Goal: Task Accomplishment & Management: Manage account settings

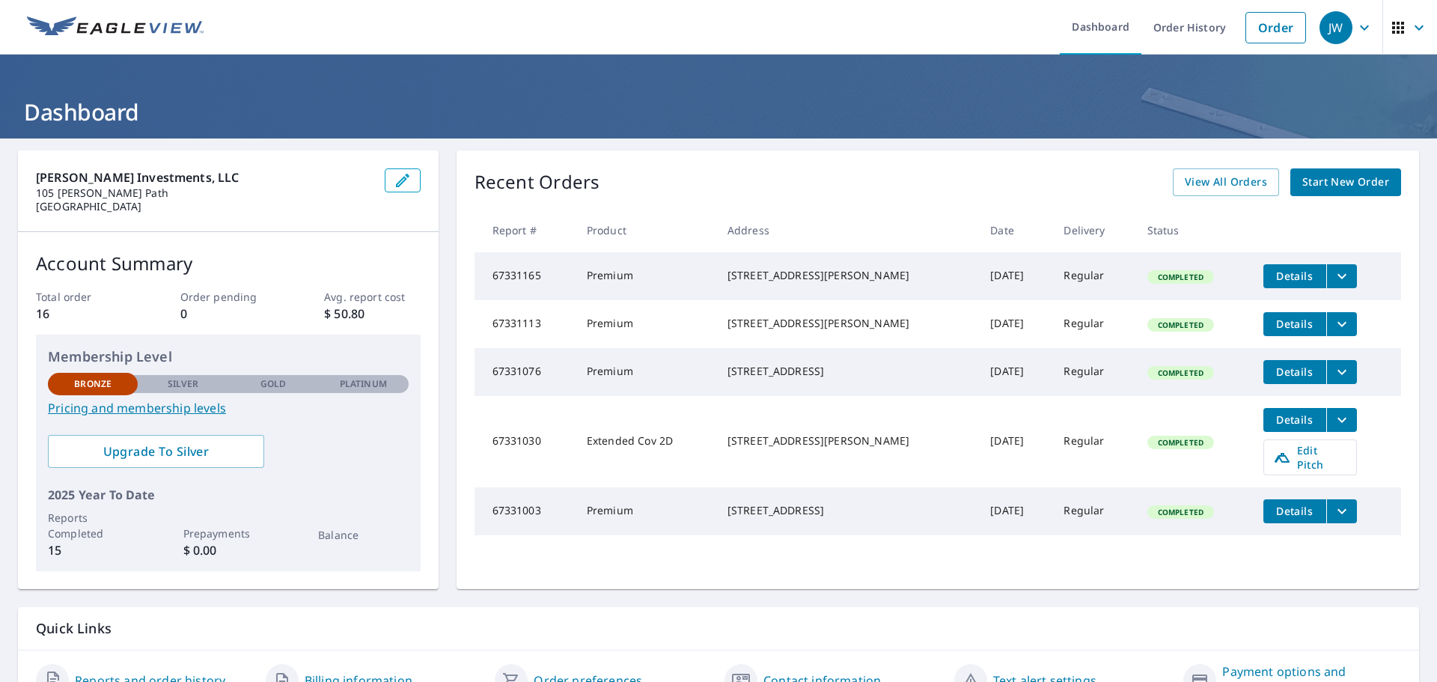
click at [1333, 519] on icon "filesDropdownBtn-67331003" at bounding box center [1342, 511] width 18 height 18
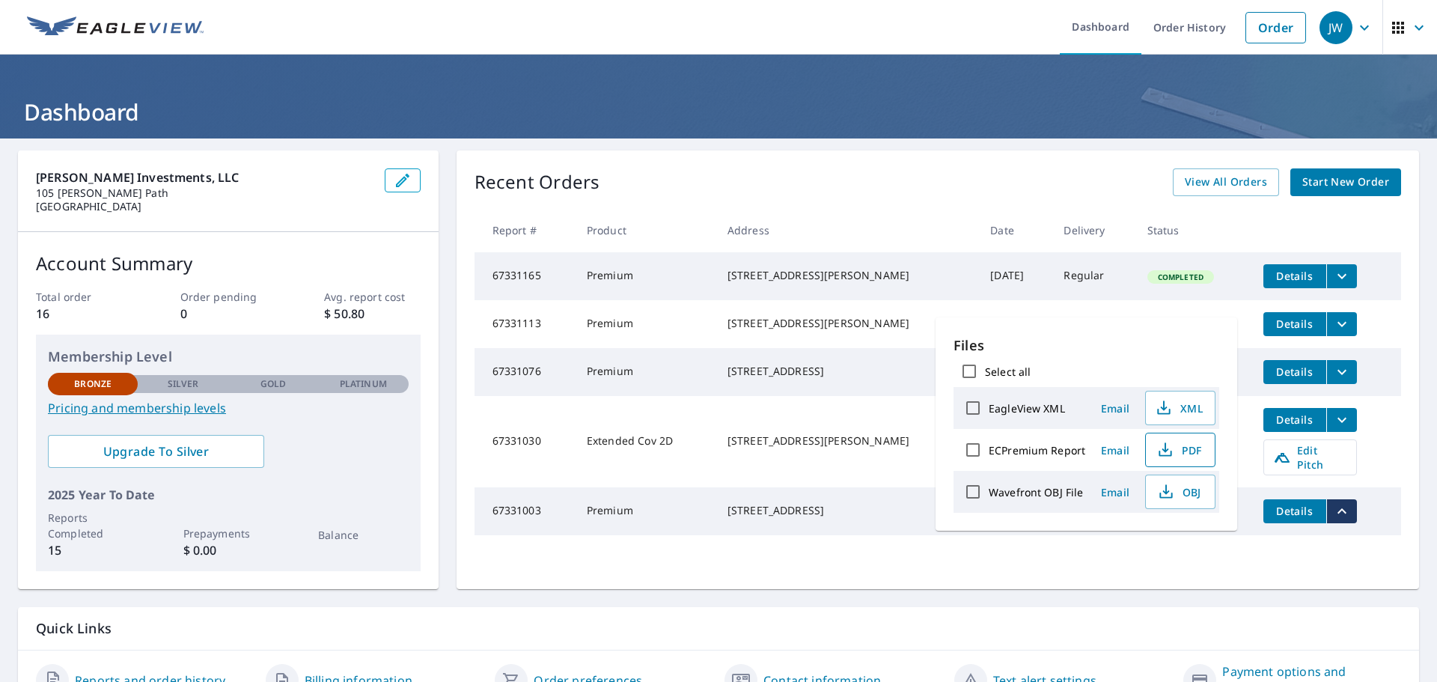
click at [1194, 455] on span "PDF" at bounding box center [1179, 450] width 48 height 18
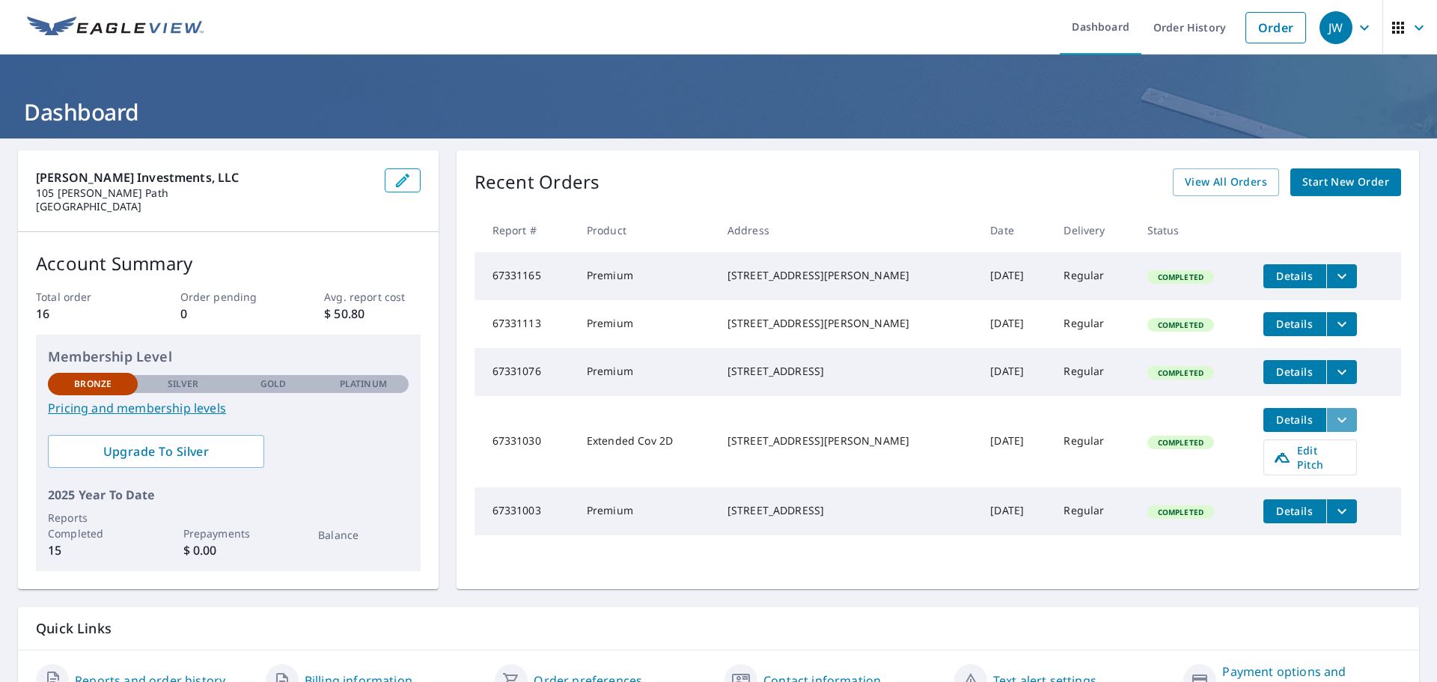
click at [1326, 432] on button "filesDropdownBtn-67331030" at bounding box center [1341, 420] width 31 height 24
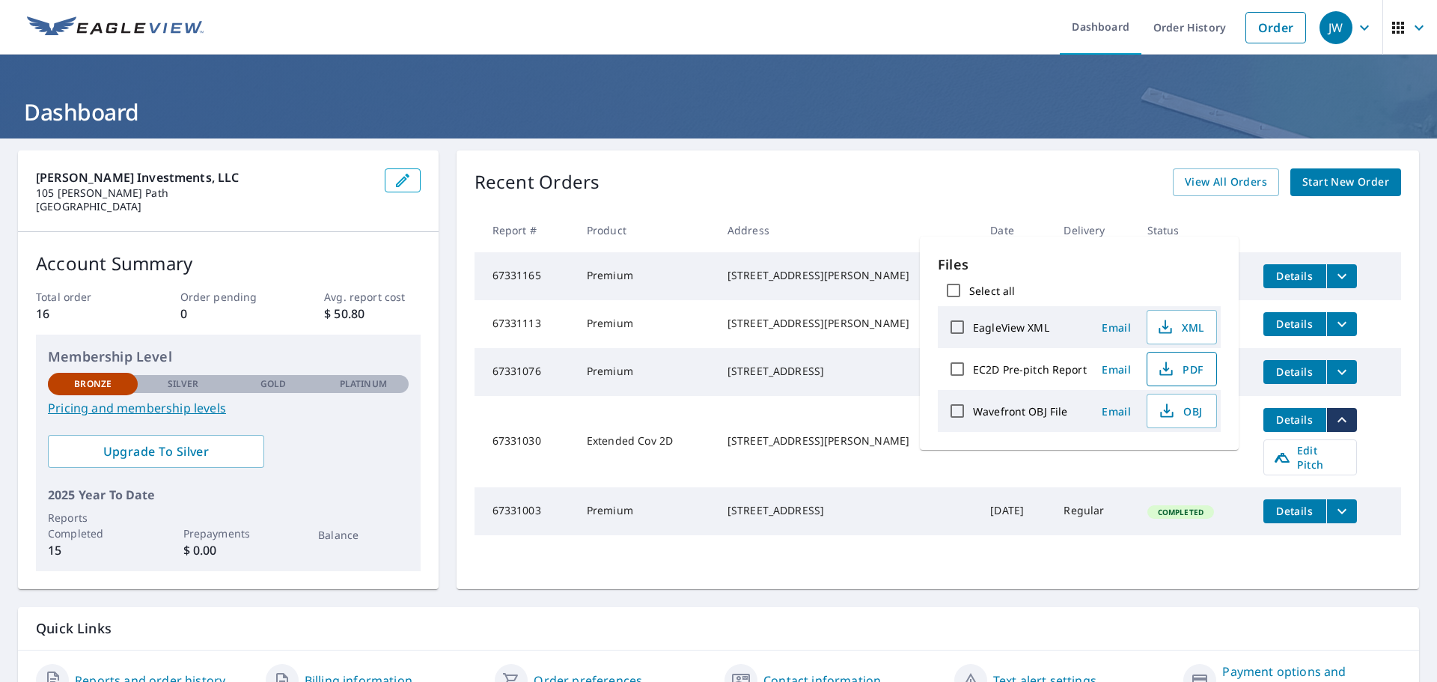
click at [1175, 364] on span "PDF" at bounding box center [1180, 369] width 48 height 18
click at [1075, 87] on header "Dashboard" at bounding box center [718, 97] width 1437 height 84
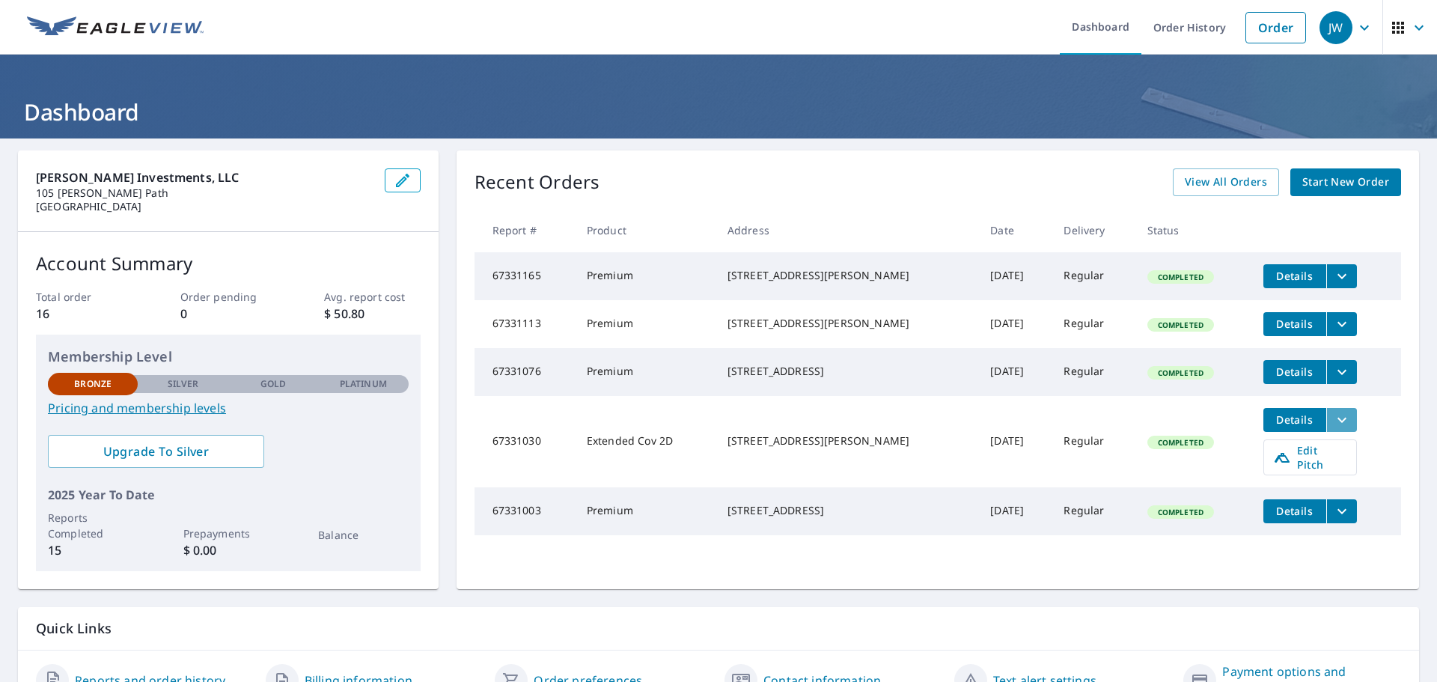
click at [1333, 429] on icon "filesDropdownBtn-67331030" at bounding box center [1342, 420] width 18 height 18
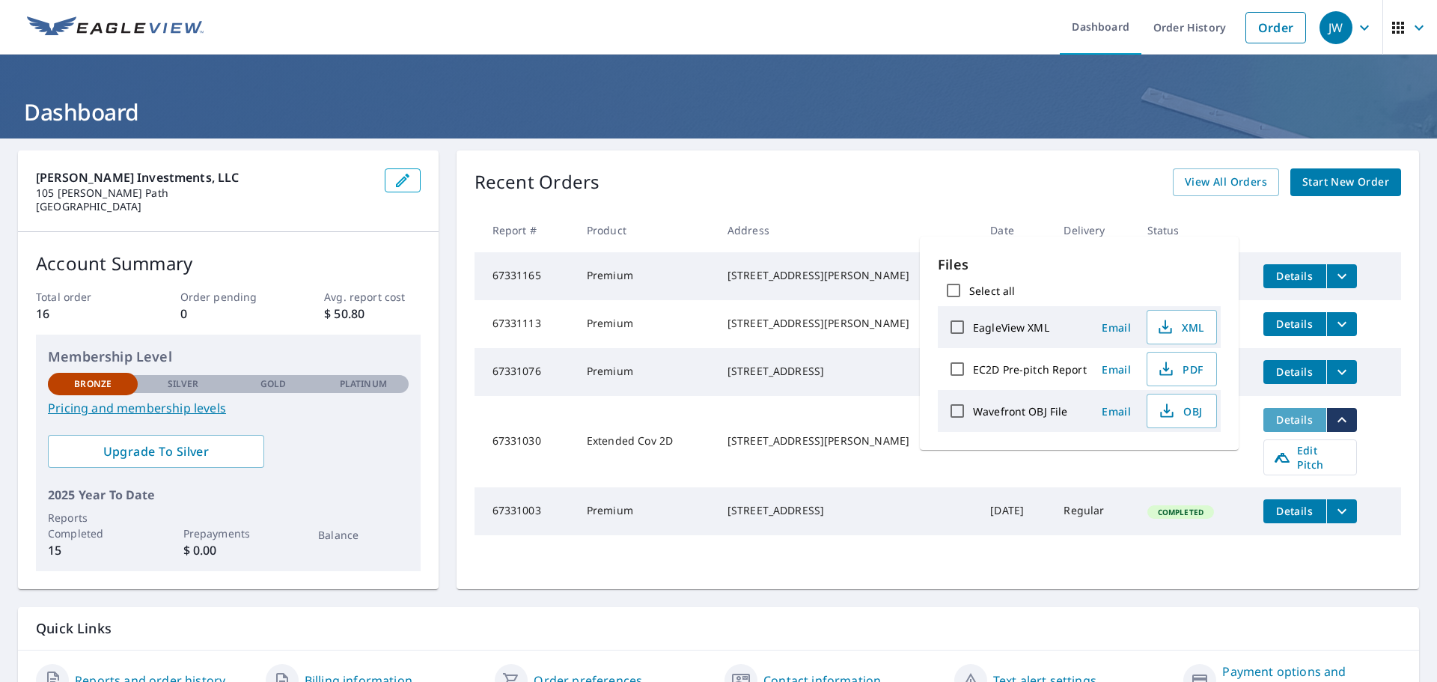
click at [1279, 427] on span "Details" at bounding box center [1294, 419] width 45 height 14
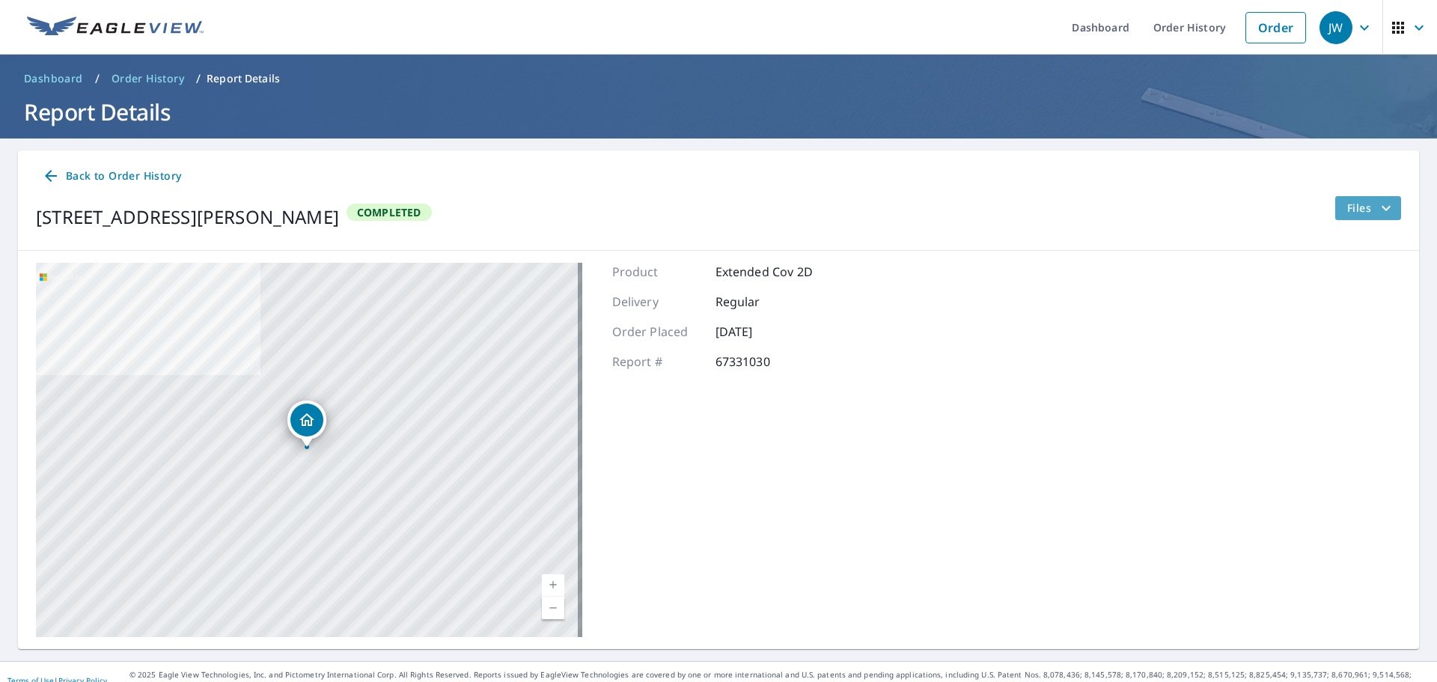
click at [1377, 202] on icon "filesDropdownBtn-67331030" at bounding box center [1386, 208] width 18 height 18
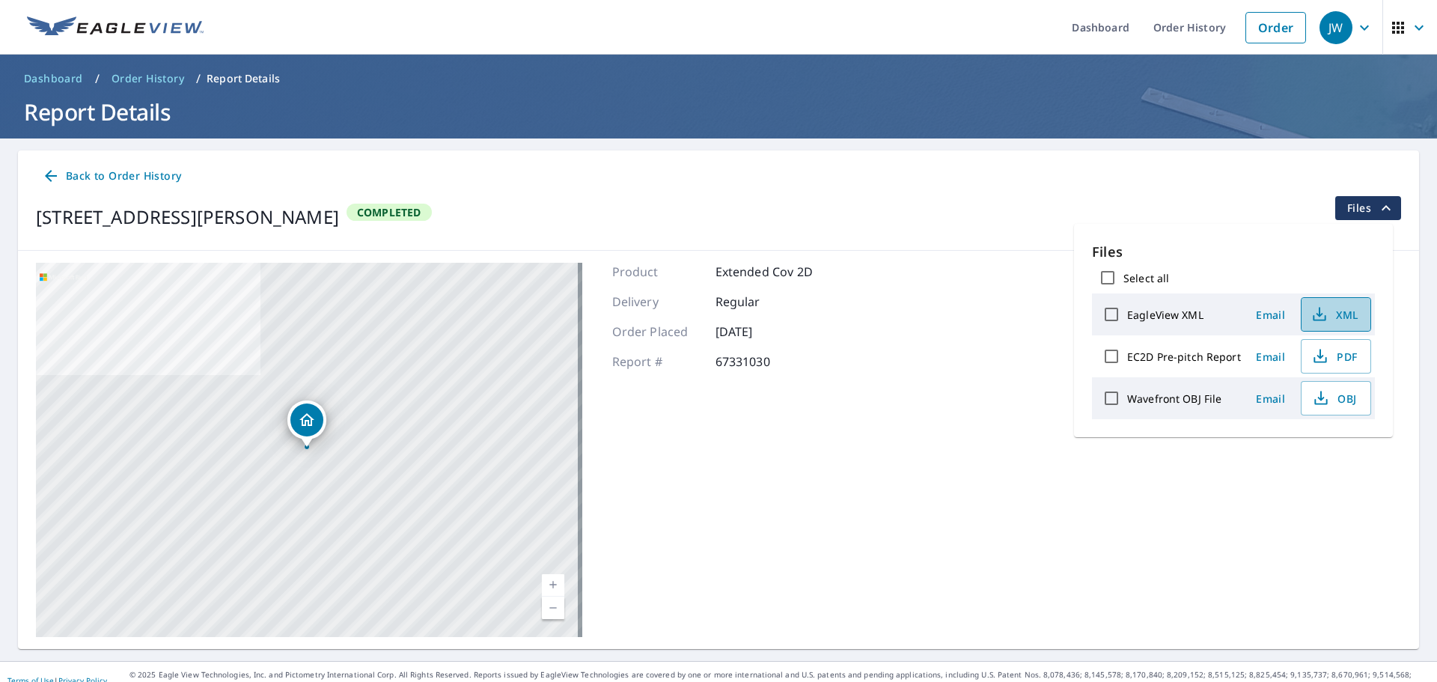
click at [1341, 313] on span "XML" at bounding box center [1334, 314] width 48 height 18
click at [1343, 400] on span "OBJ" at bounding box center [1334, 398] width 48 height 18
click at [155, 178] on span "Back to Order History" at bounding box center [111, 176] width 139 height 19
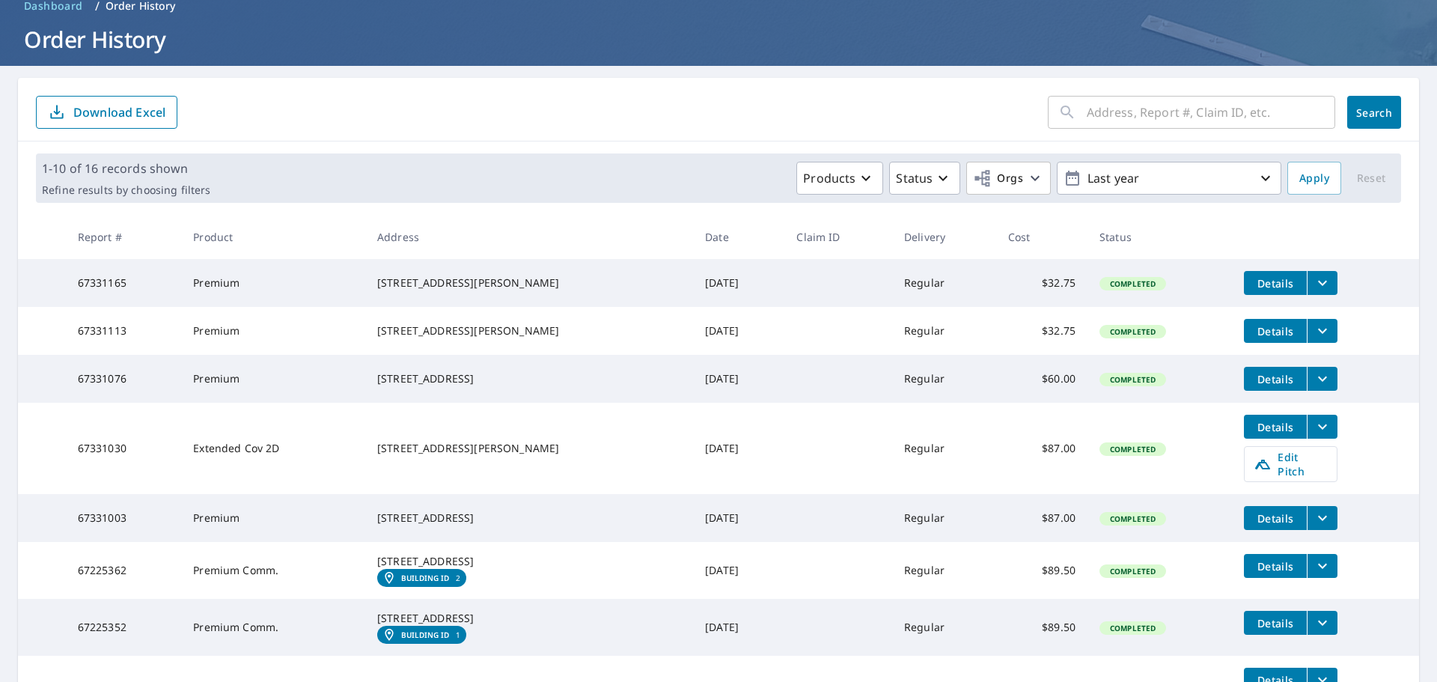
scroll to position [75, 0]
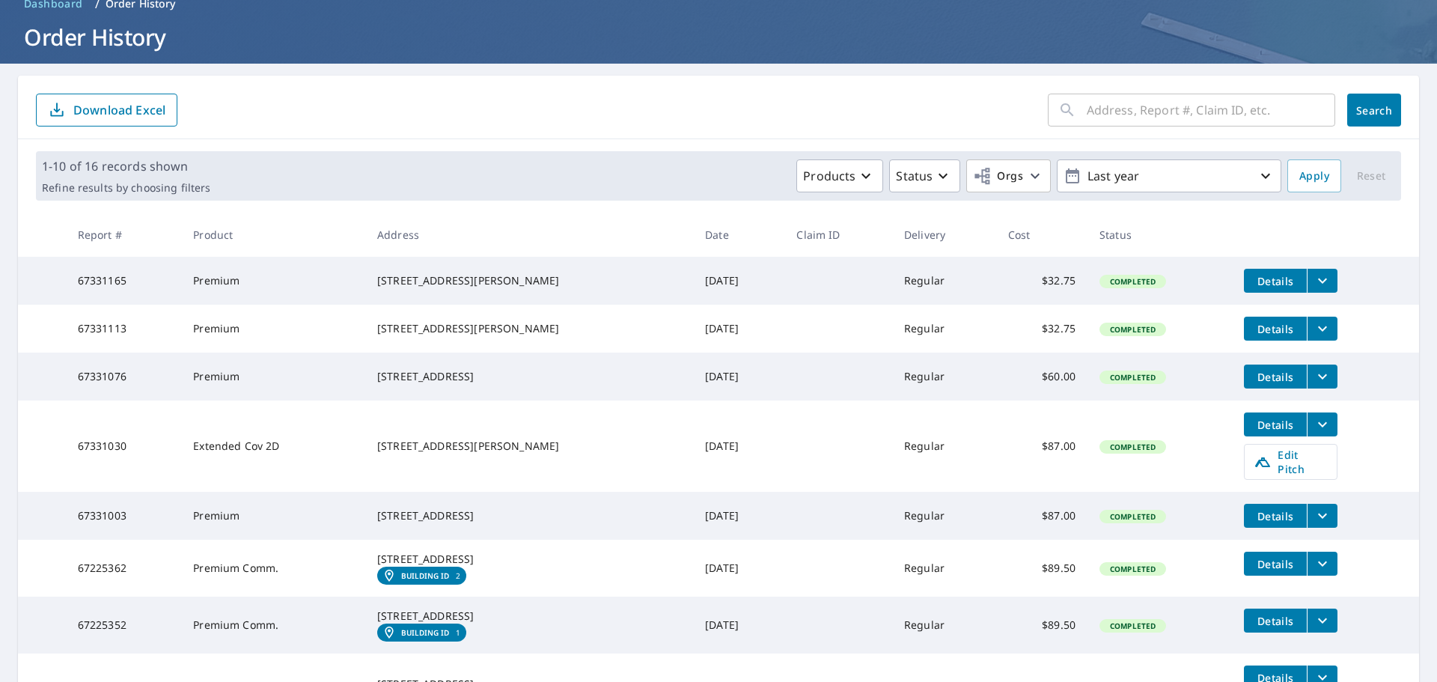
click at [1318, 519] on icon "filesDropdownBtn-67331003" at bounding box center [1322, 515] width 9 height 5
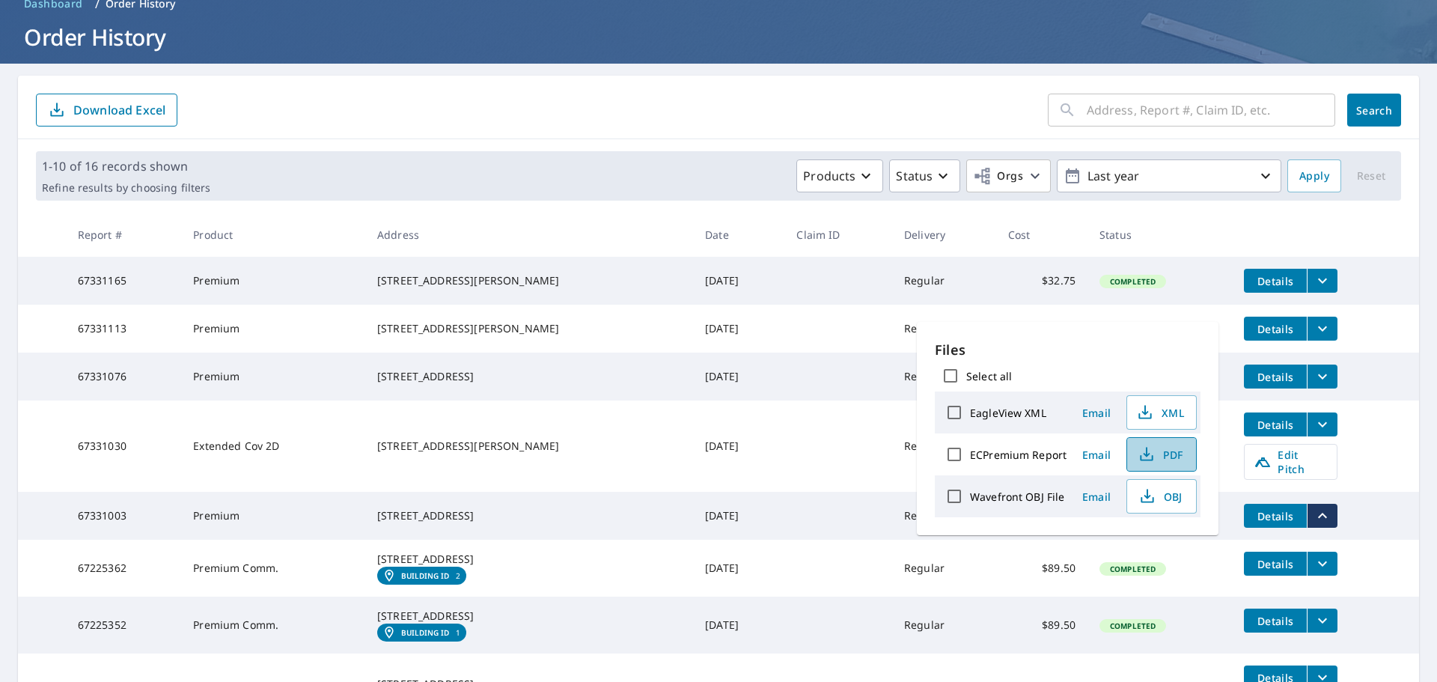
click at [1168, 454] on span "PDF" at bounding box center [1160, 454] width 48 height 18
click at [1318, 379] on icon "filesDropdownBtn-67331076" at bounding box center [1322, 376] width 9 height 5
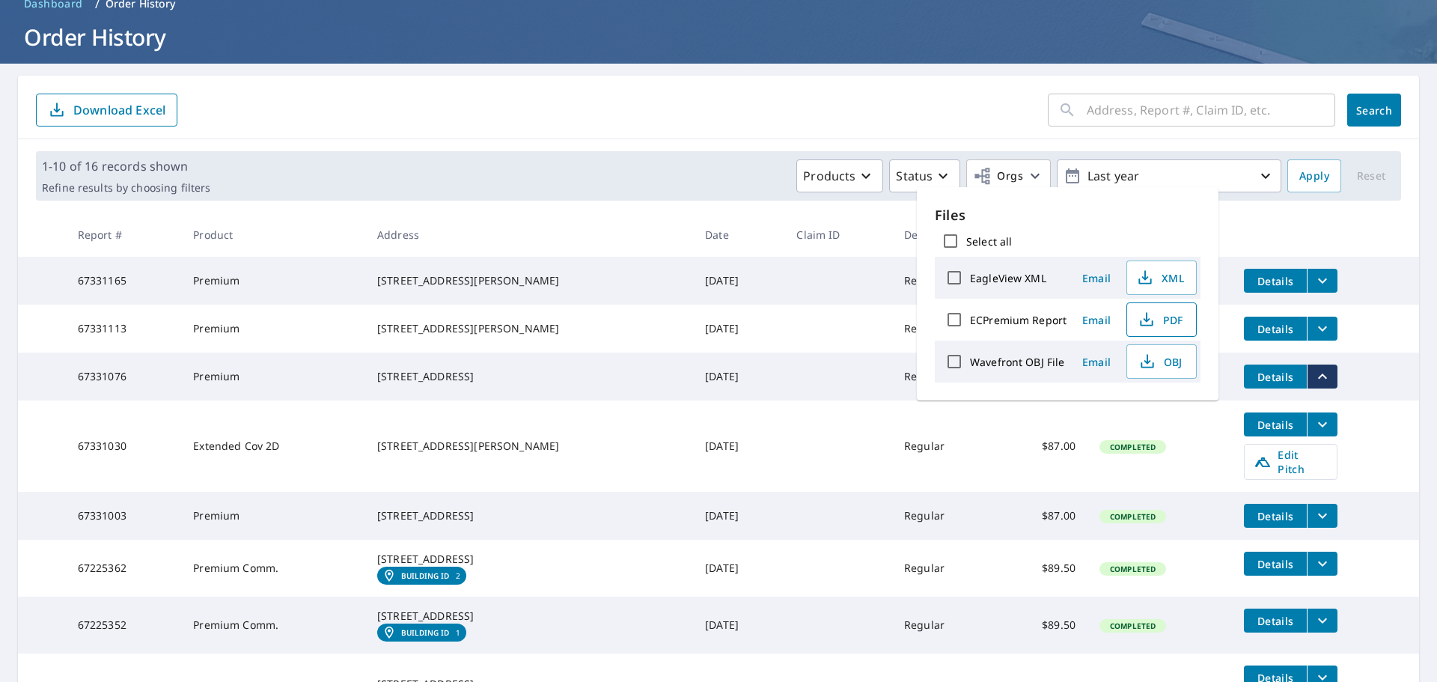
click at [1164, 314] on span "PDF" at bounding box center [1160, 320] width 48 height 18
click at [1313, 279] on icon "filesDropdownBtn-67331165" at bounding box center [1322, 281] width 18 height 18
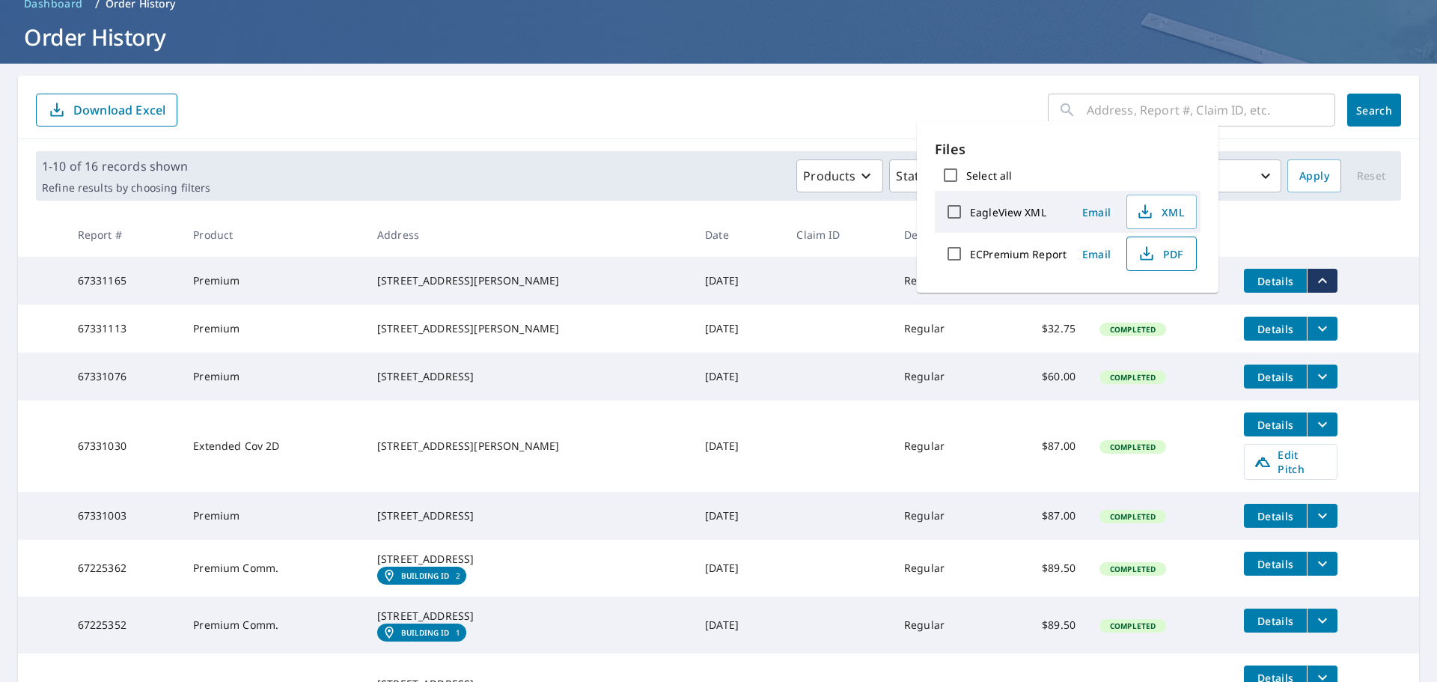
click at [1163, 253] on span "PDF" at bounding box center [1160, 254] width 48 height 18
click at [809, 108] on form "​ Search Download Excel" at bounding box center [718, 110] width 1365 height 33
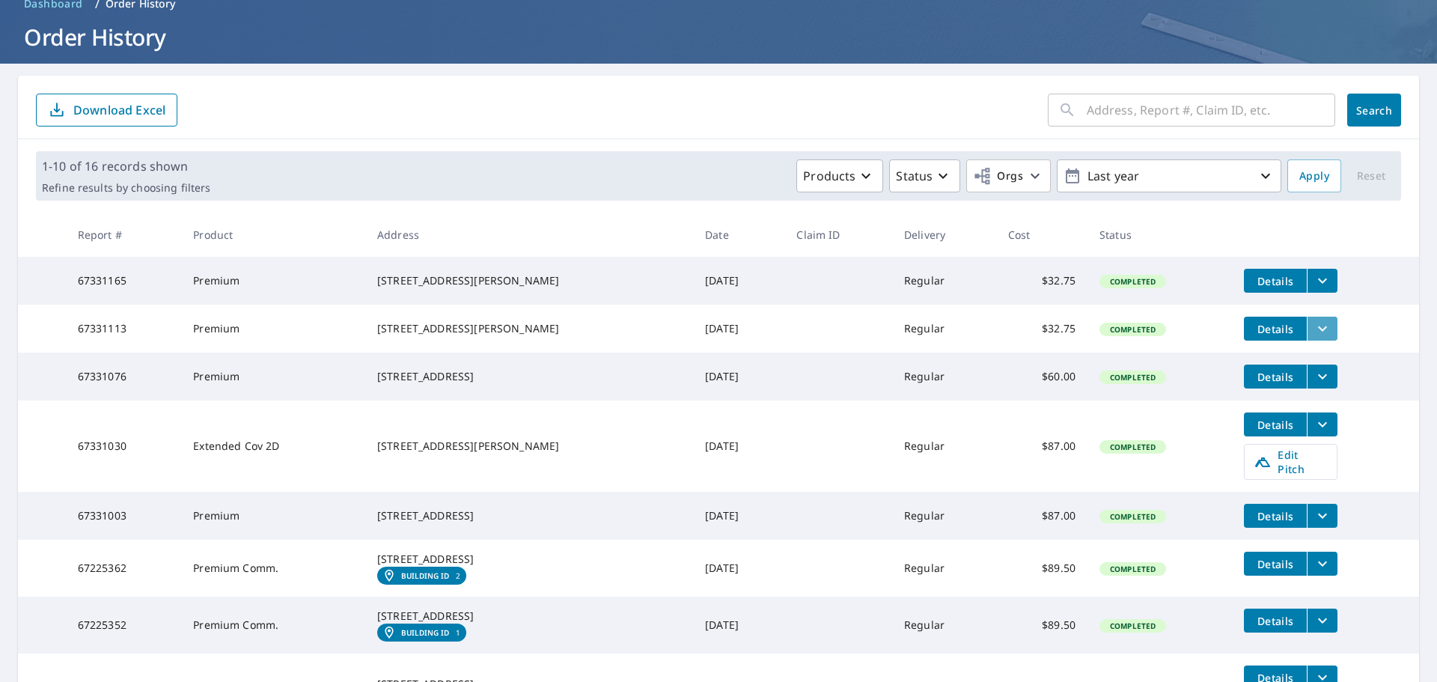
click at [1313, 333] on icon "filesDropdownBtn-67331113" at bounding box center [1322, 329] width 18 height 18
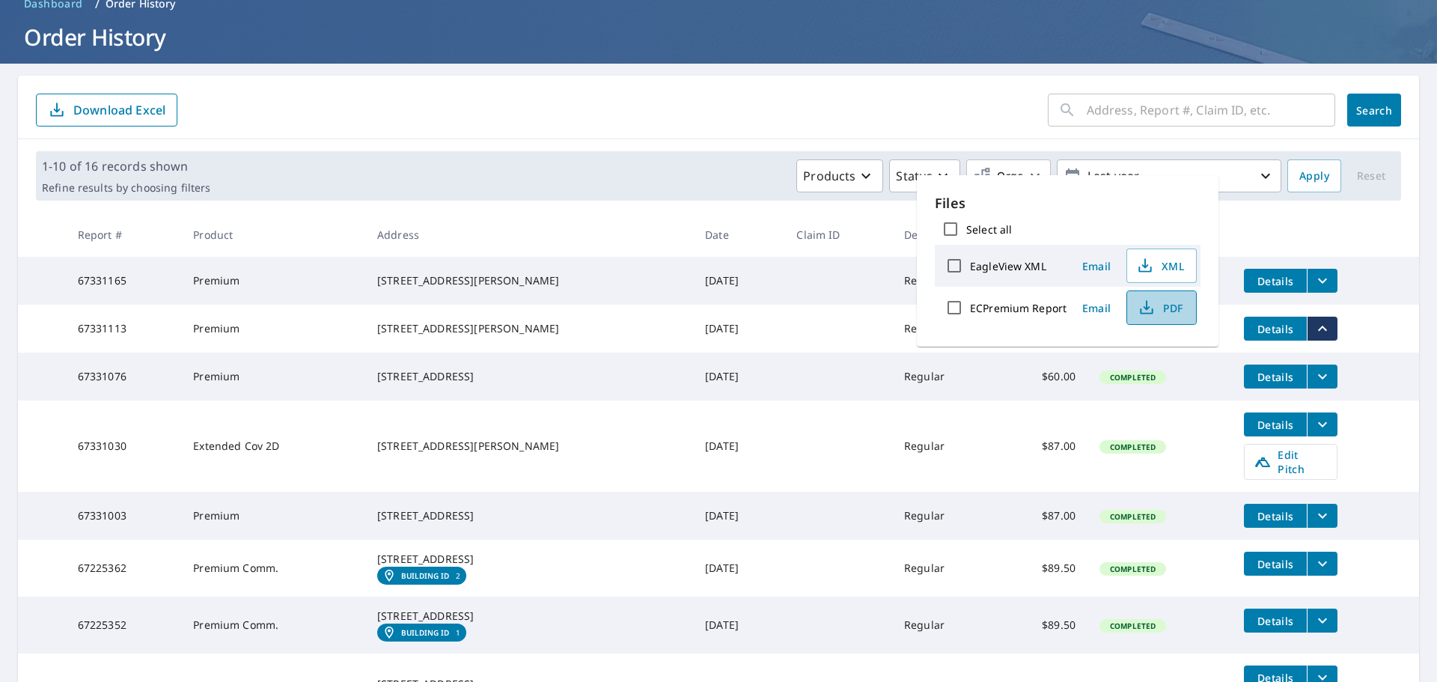
click at [1173, 305] on span "PDF" at bounding box center [1160, 308] width 48 height 18
click at [1306, 218] on th at bounding box center [1325, 235] width 187 height 44
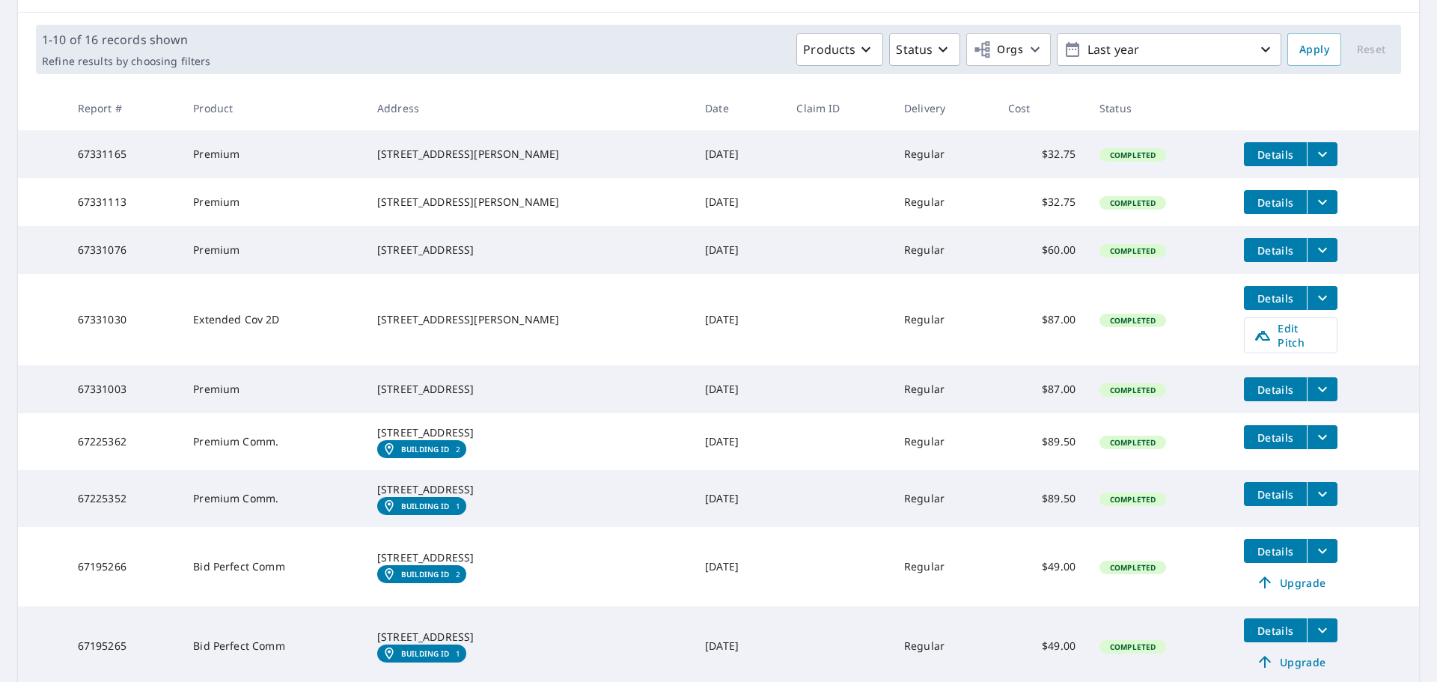
scroll to position [225, 0]
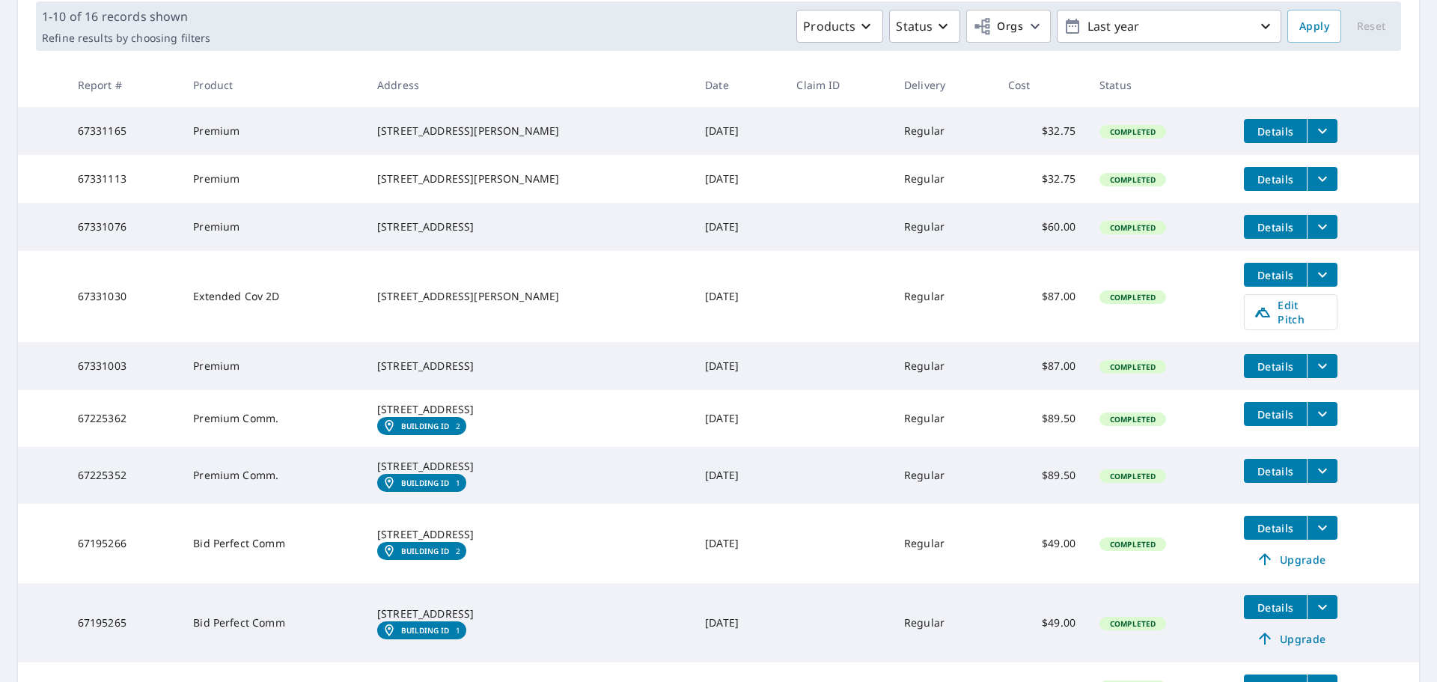
click at [1313, 284] on icon "filesDropdownBtn-67331030" at bounding box center [1322, 275] width 18 height 18
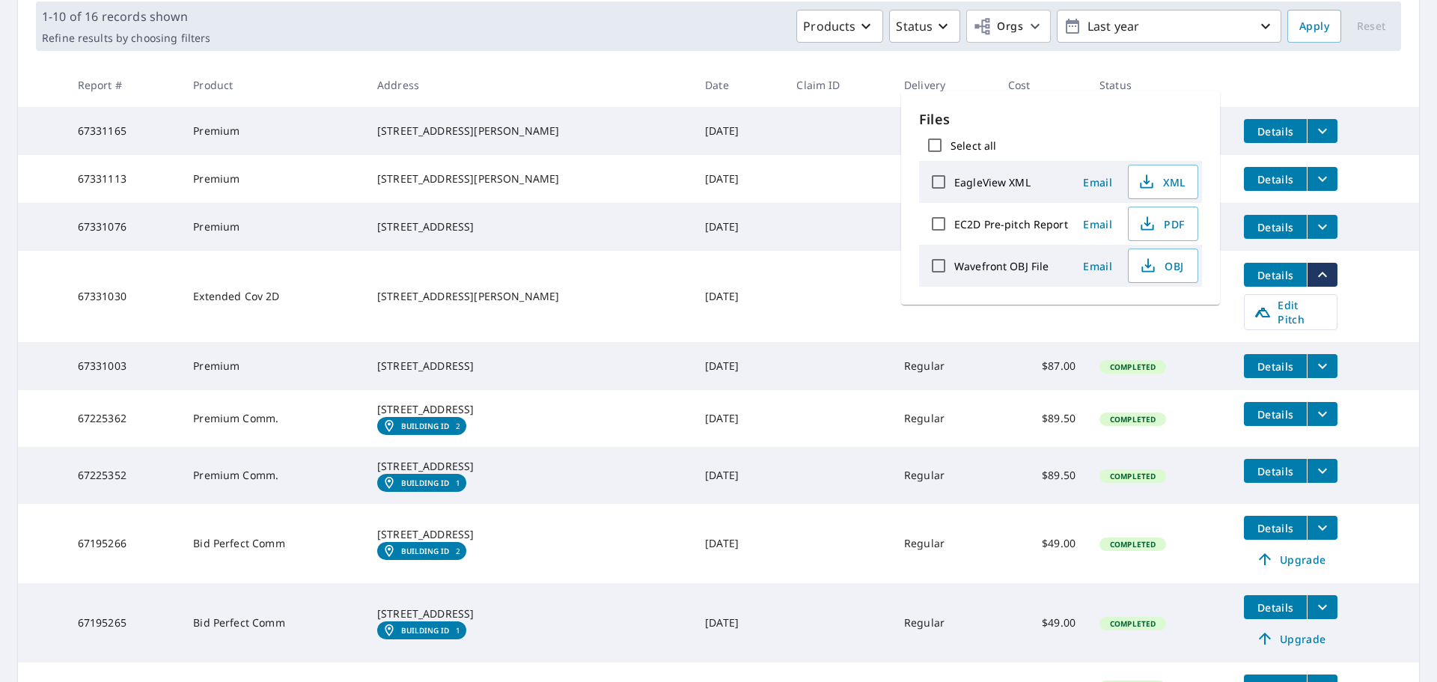
click at [1313, 284] on icon "filesDropdownBtn-67331030" at bounding box center [1322, 275] width 18 height 18
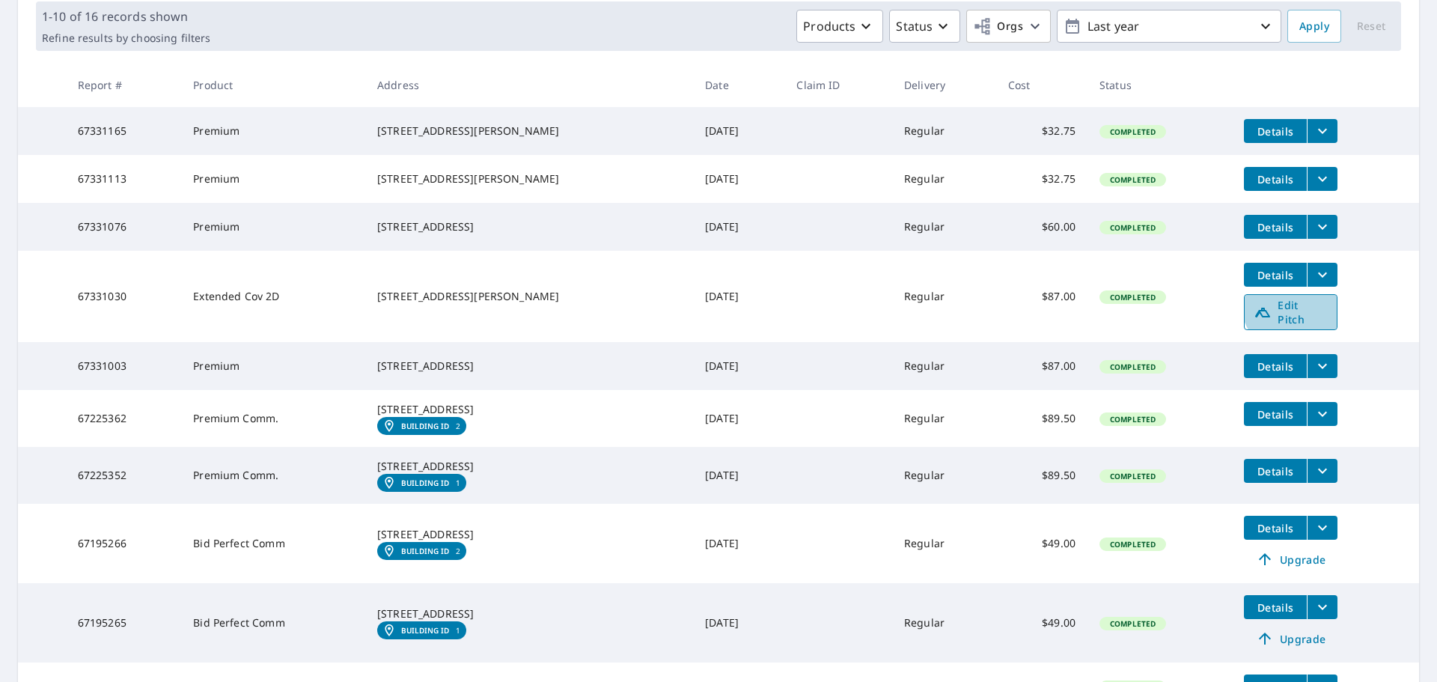
click at [1271, 320] on span "Edit Pitch" at bounding box center [1291, 312] width 74 height 28
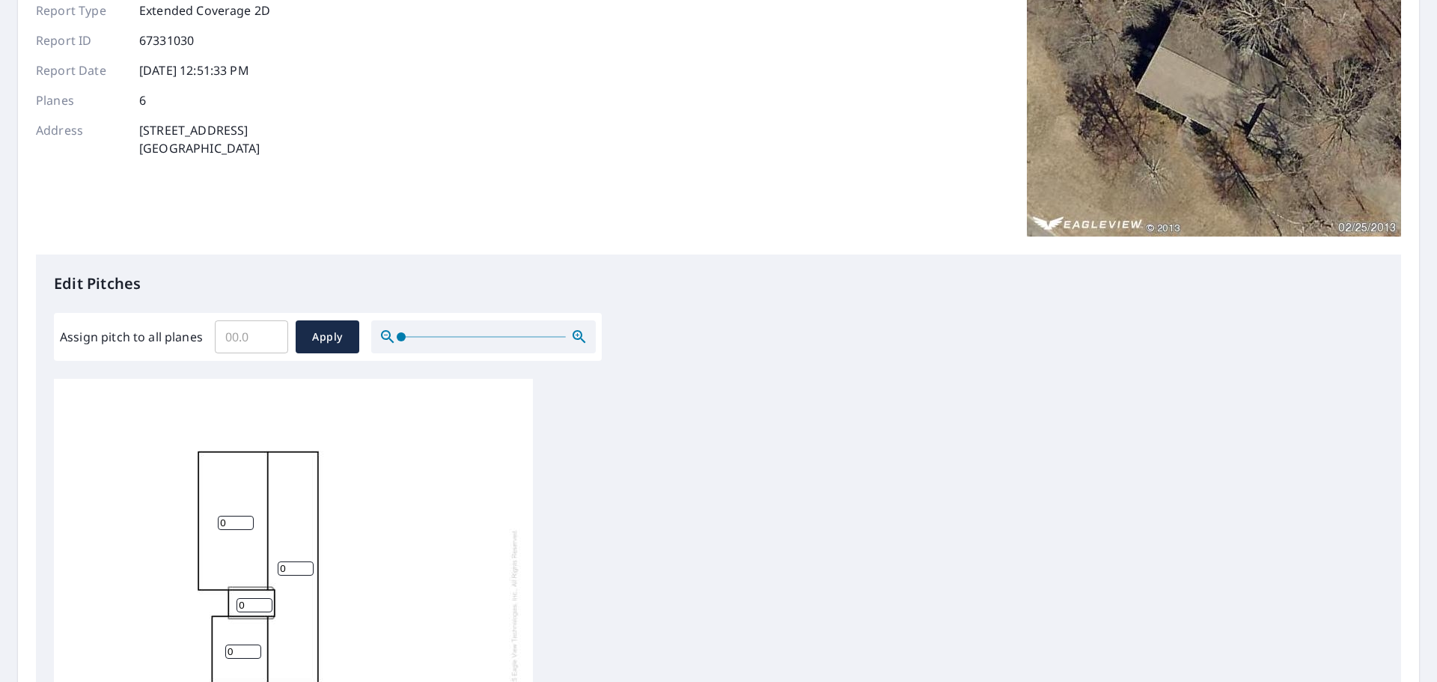
scroll to position [150, 0]
click at [273, 332] on input "0.1" at bounding box center [251, 335] width 73 height 42
drag, startPoint x: 247, startPoint y: 335, endPoint x: 221, endPoint y: 335, distance: 26.2
click at [221, 335] on input "0.1" at bounding box center [251, 335] width 73 height 42
type input "6"
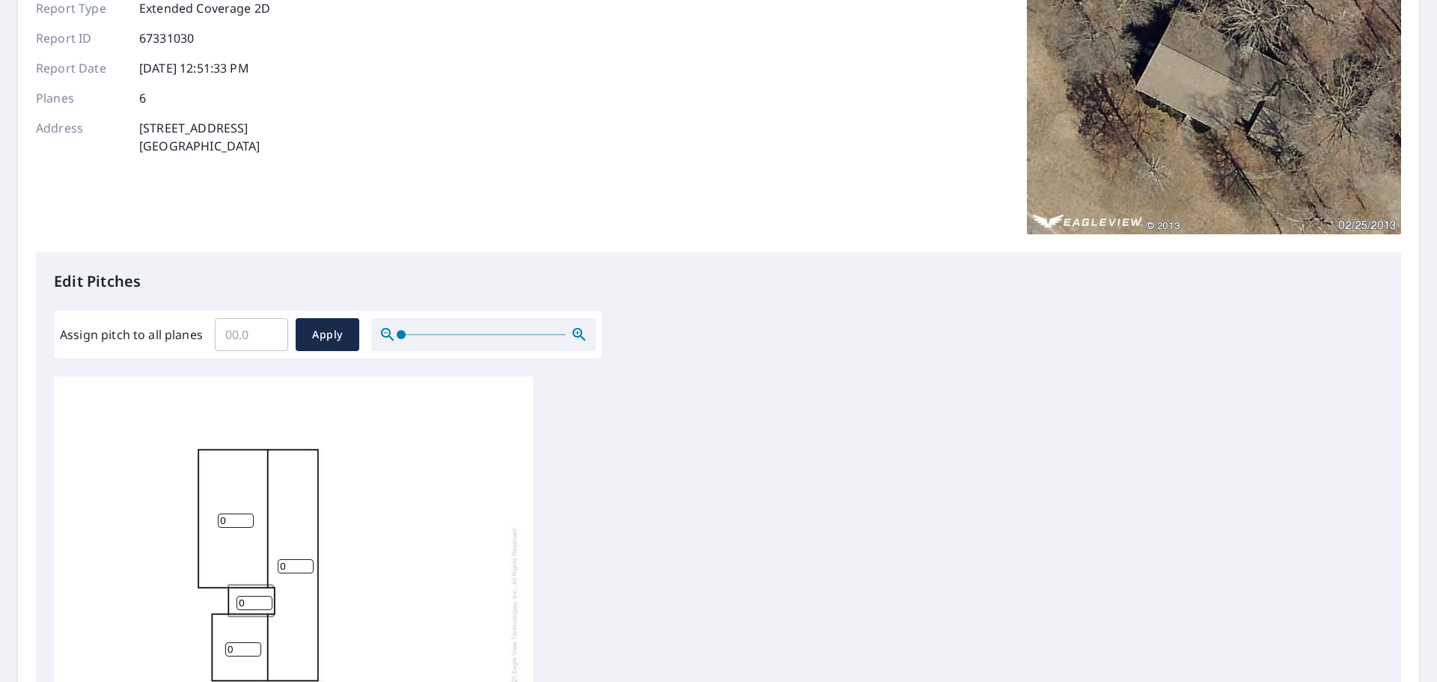
click at [662, 419] on div "0 0 0 0 0 0" at bounding box center [718, 611] width 1329 height 470
click at [329, 332] on span "Apply" at bounding box center [328, 335] width 40 height 19
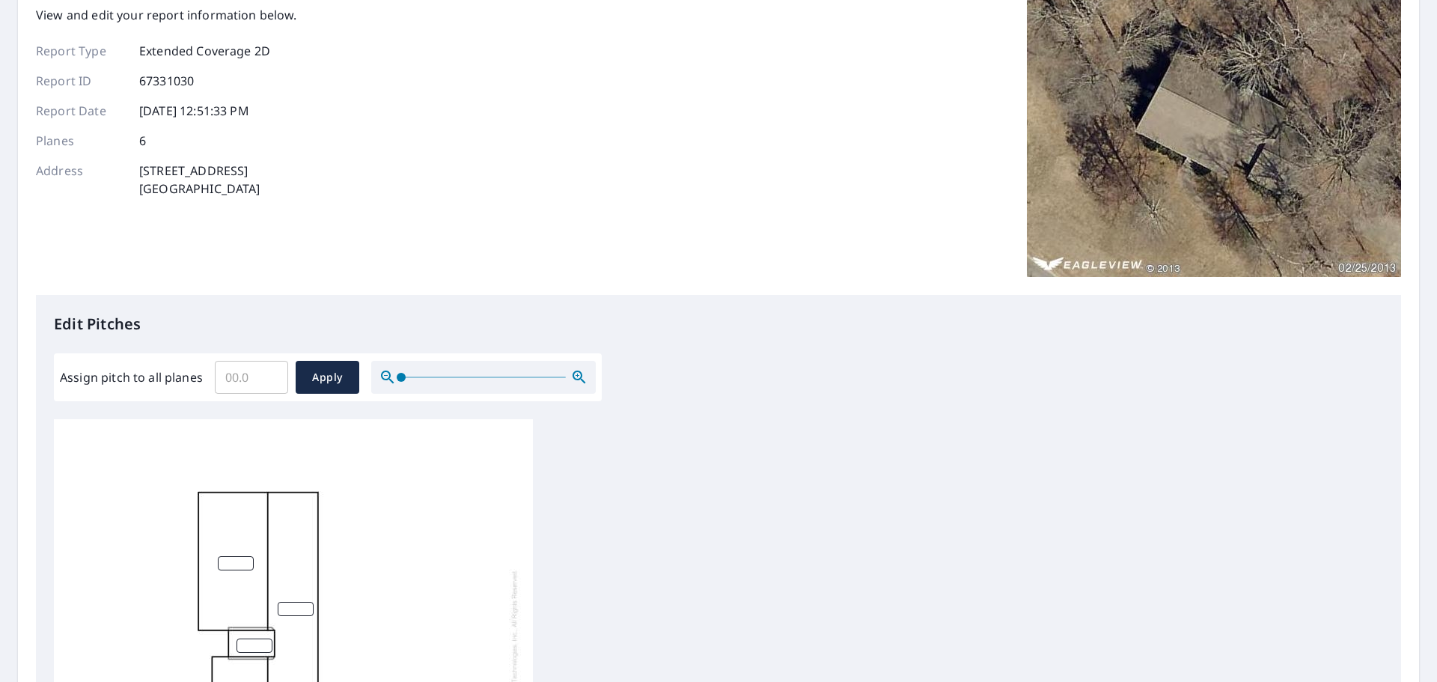
scroll to position [150, 0]
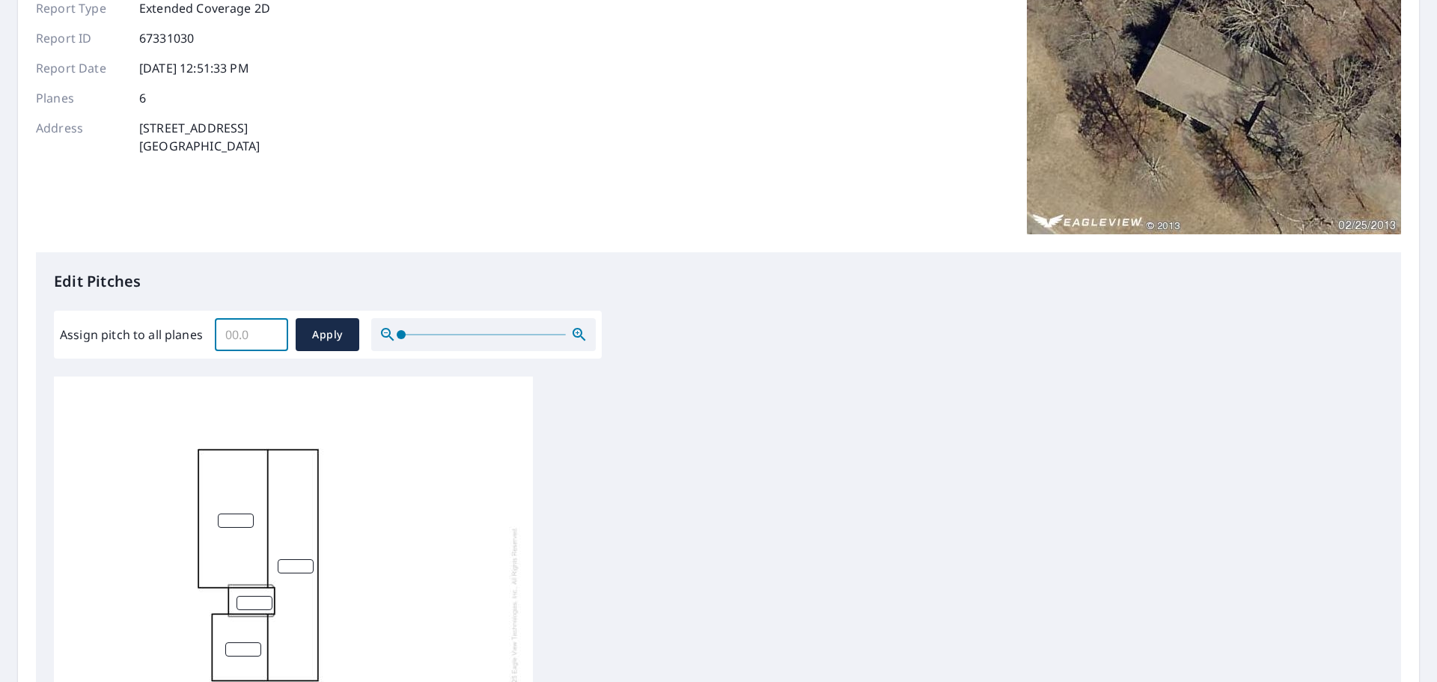
drag, startPoint x: 240, startPoint y: 336, endPoint x: 214, endPoint y: 334, distance: 26.3
click at [215, 334] on input "Assign pitch to all planes" at bounding box center [251, 335] width 73 height 42
type input "8"
click at [317, 338] on span "Apply" at bounding box center [328, 335] width 40 height 19
type input "8"
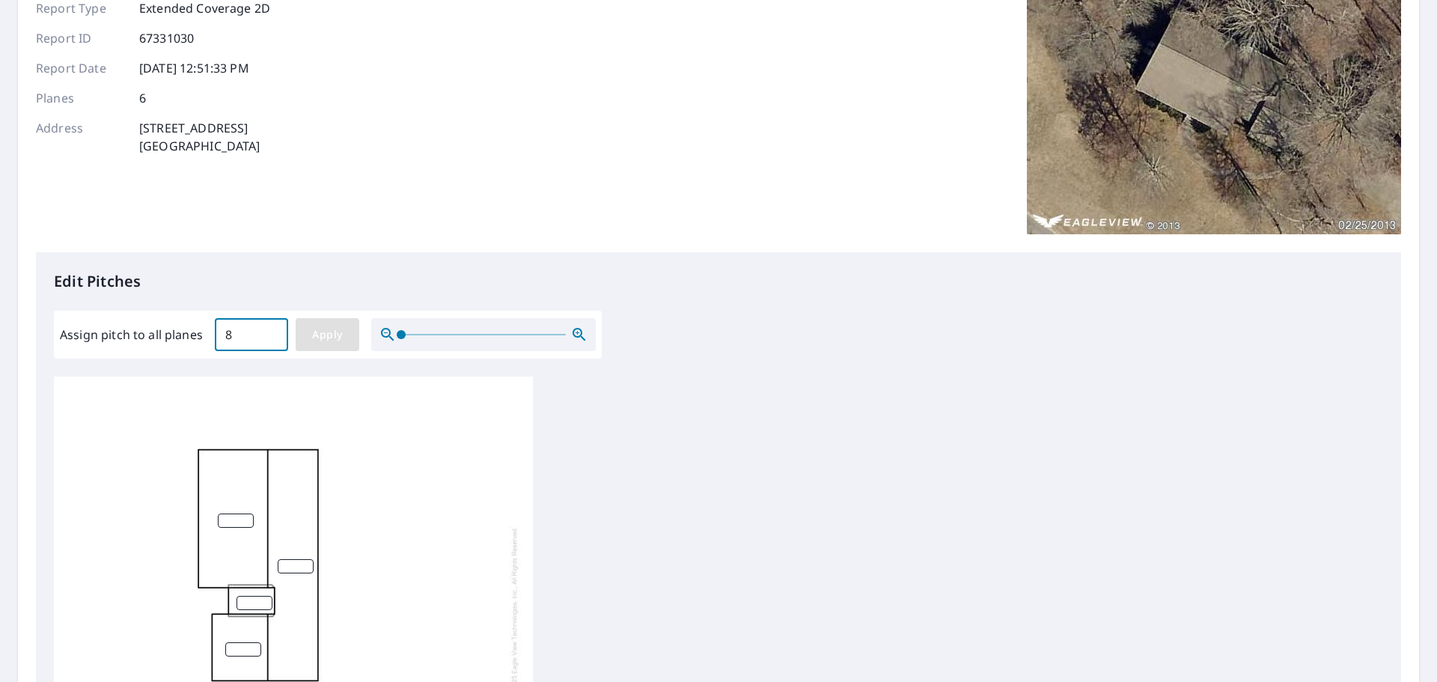
type input "8"
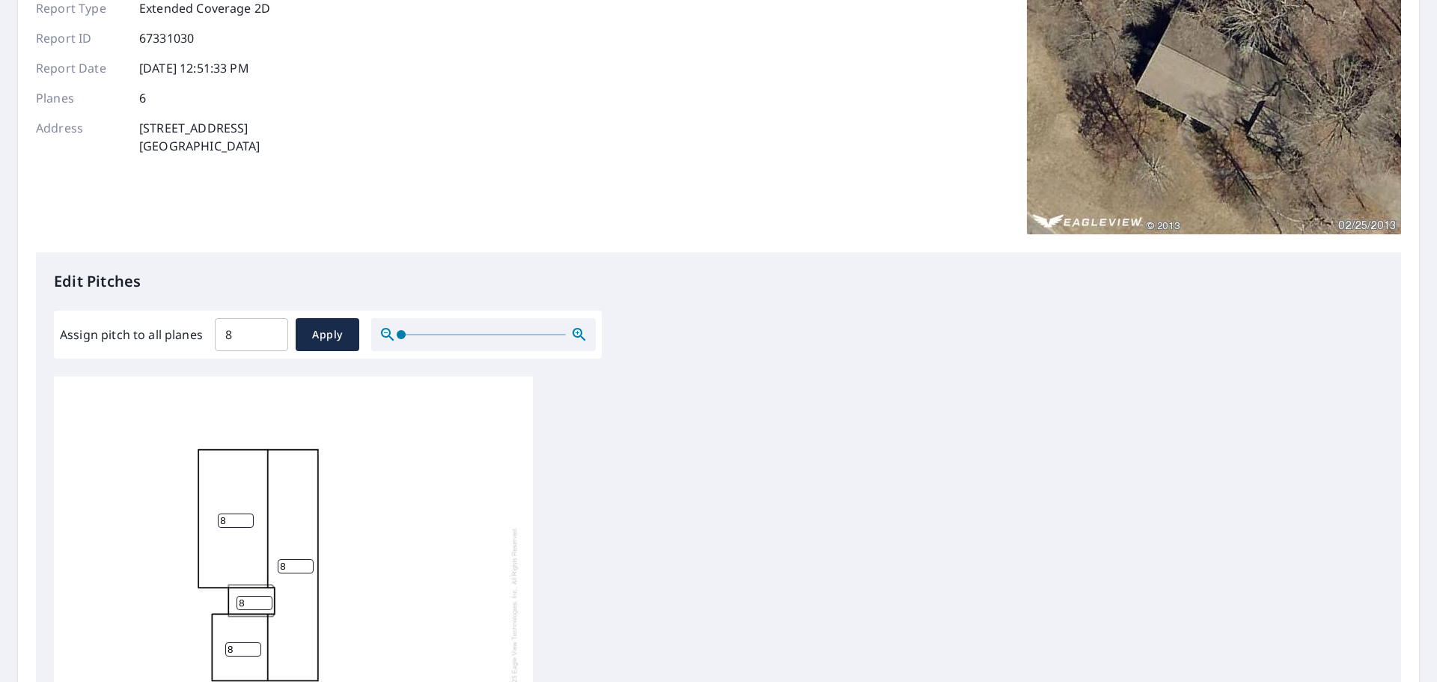
scroll to position [15, 0]
click at [320, 334] on span "Apply" at bounding box center [328, 335] width 40 height 19
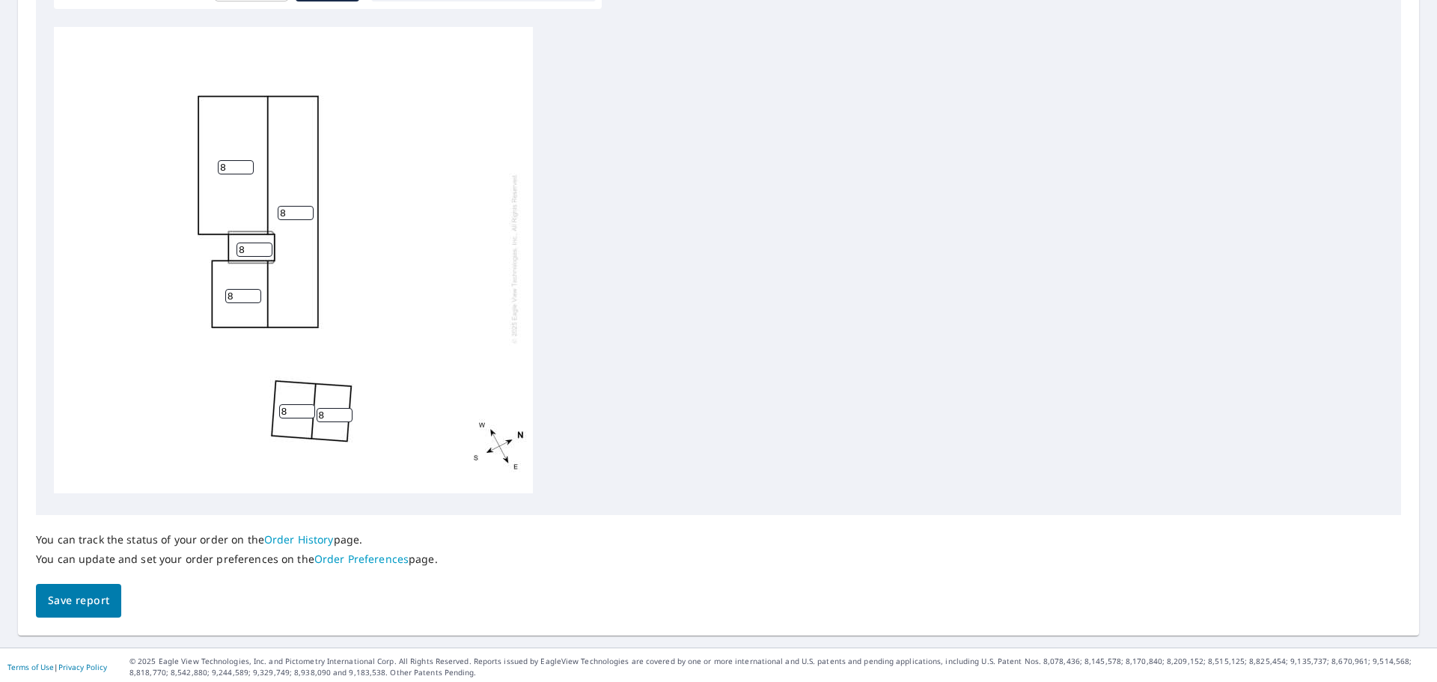
scroll to position [503, 0]
click at [87, 596] on span "Save report" at bounding box center [78, 597] width 61 height 19
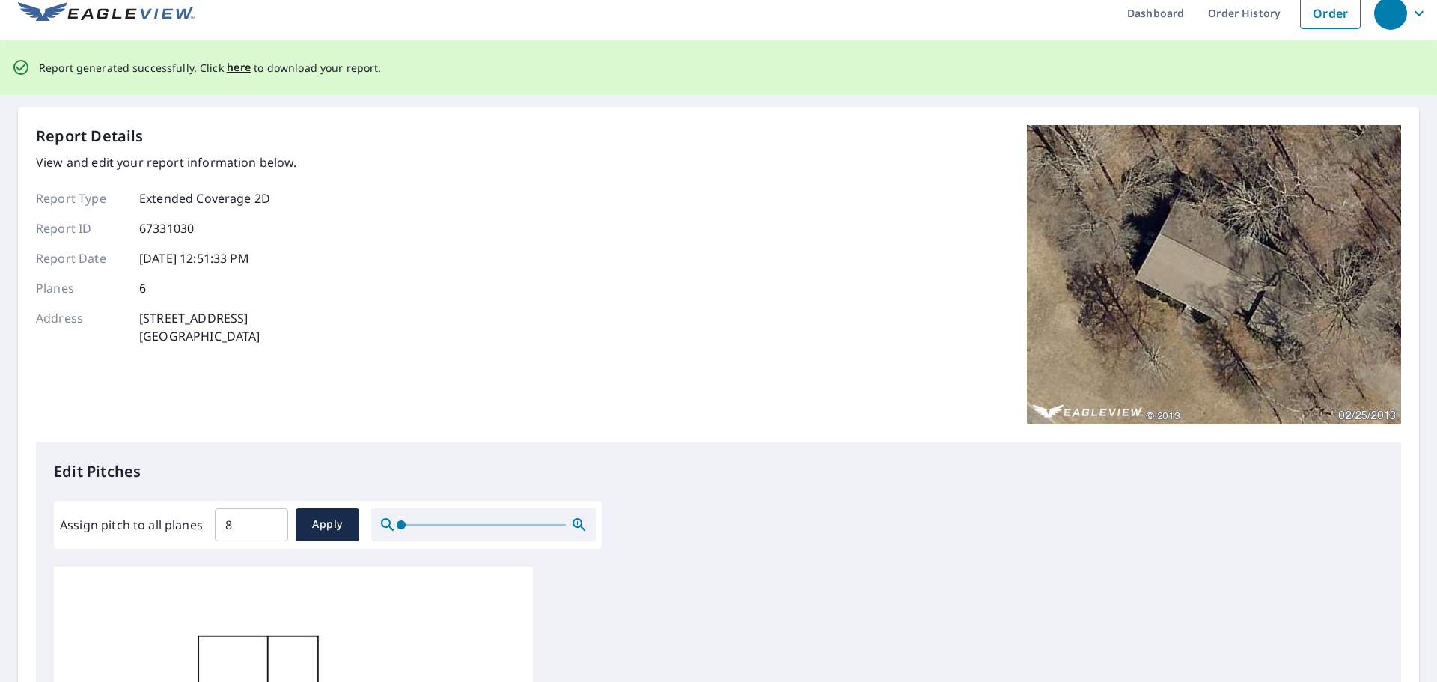
scroll to position [0, 0]
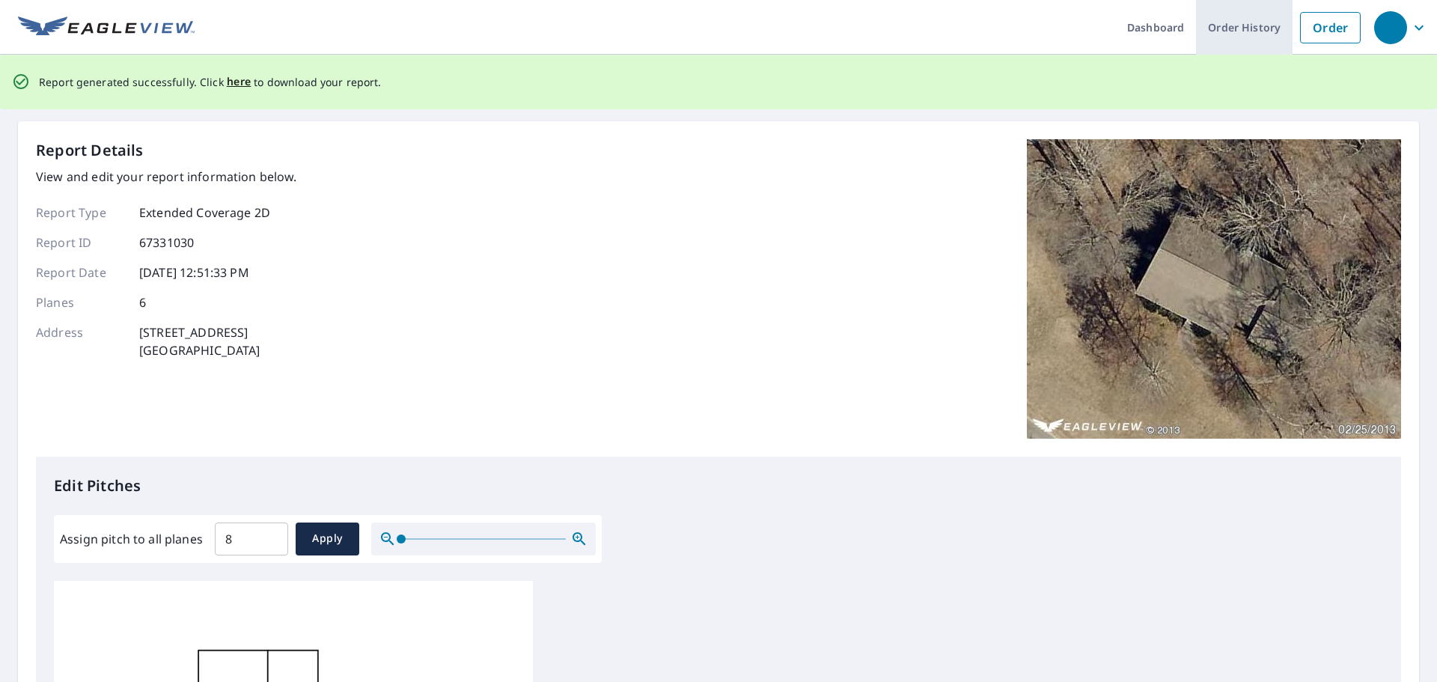
click at [1211, 28] on link "Order History" at bounding box center [1244, 27] width 97 height 55
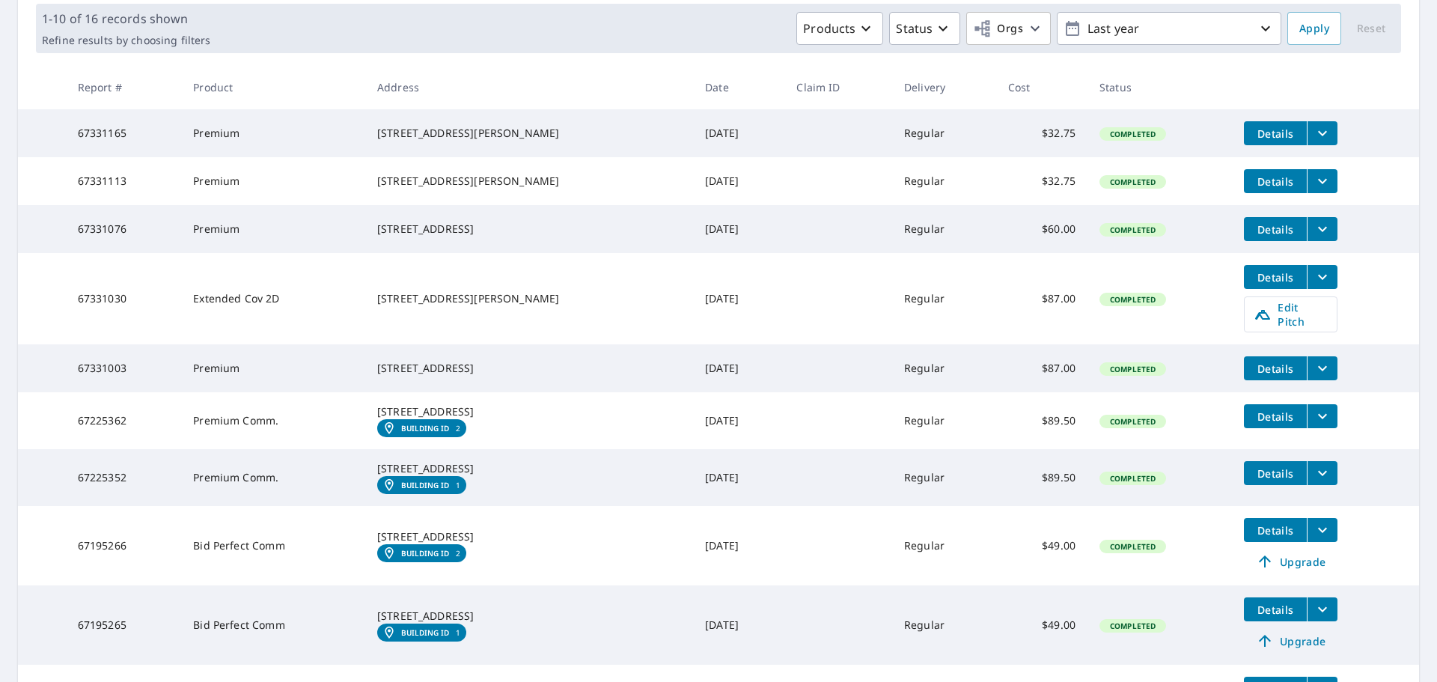
scroll to position [225, 0]
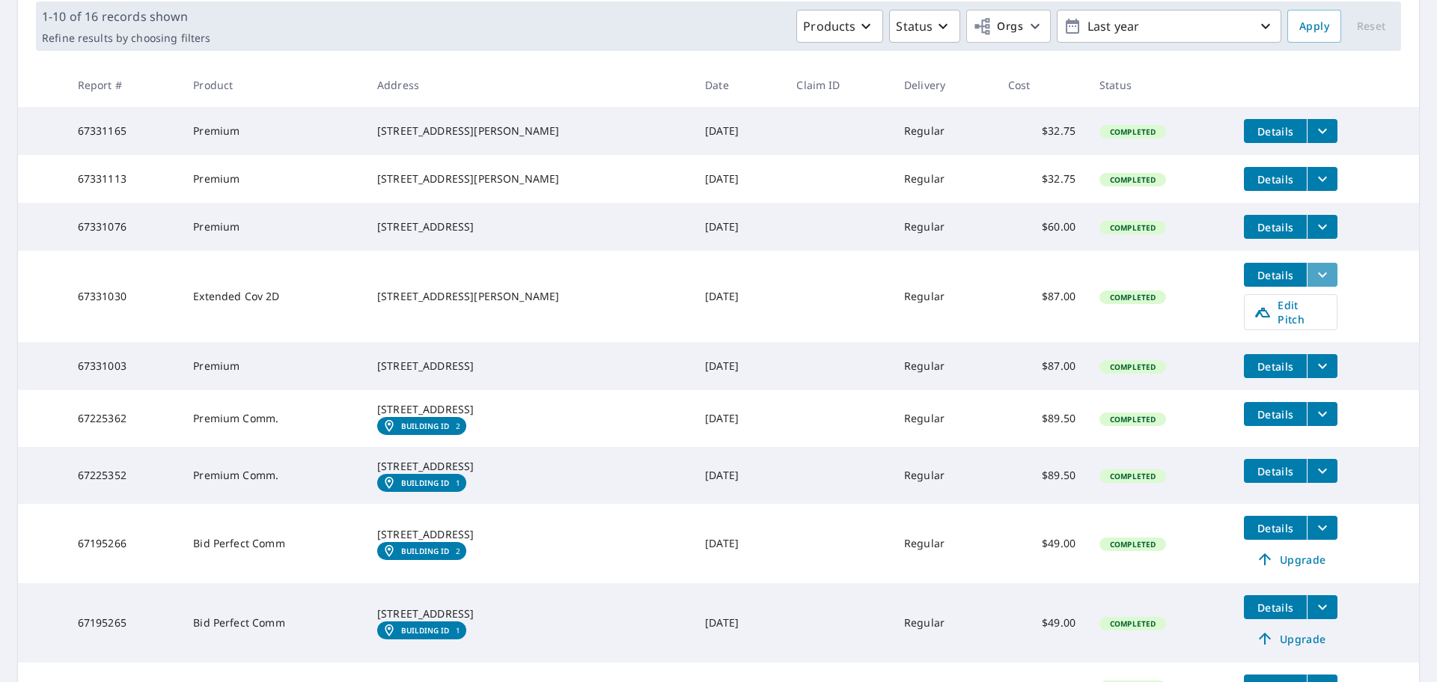
click at [1313, 284] on icon "filesDropdownBtn-67331030" at bounding box center [1322, 275] width 18 height 18
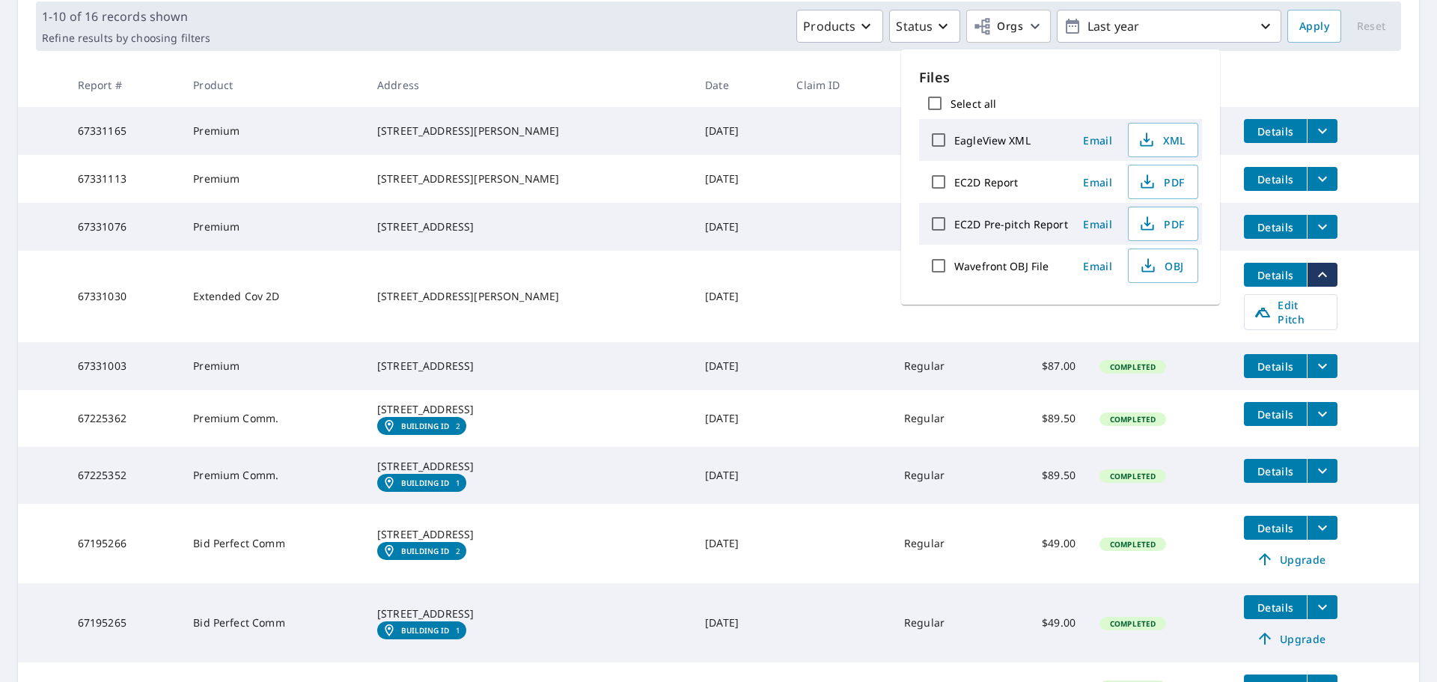
click at [1337, 322] on td "Details Edit Pitch" at bounding box center [1325, 296] width 187 height 91
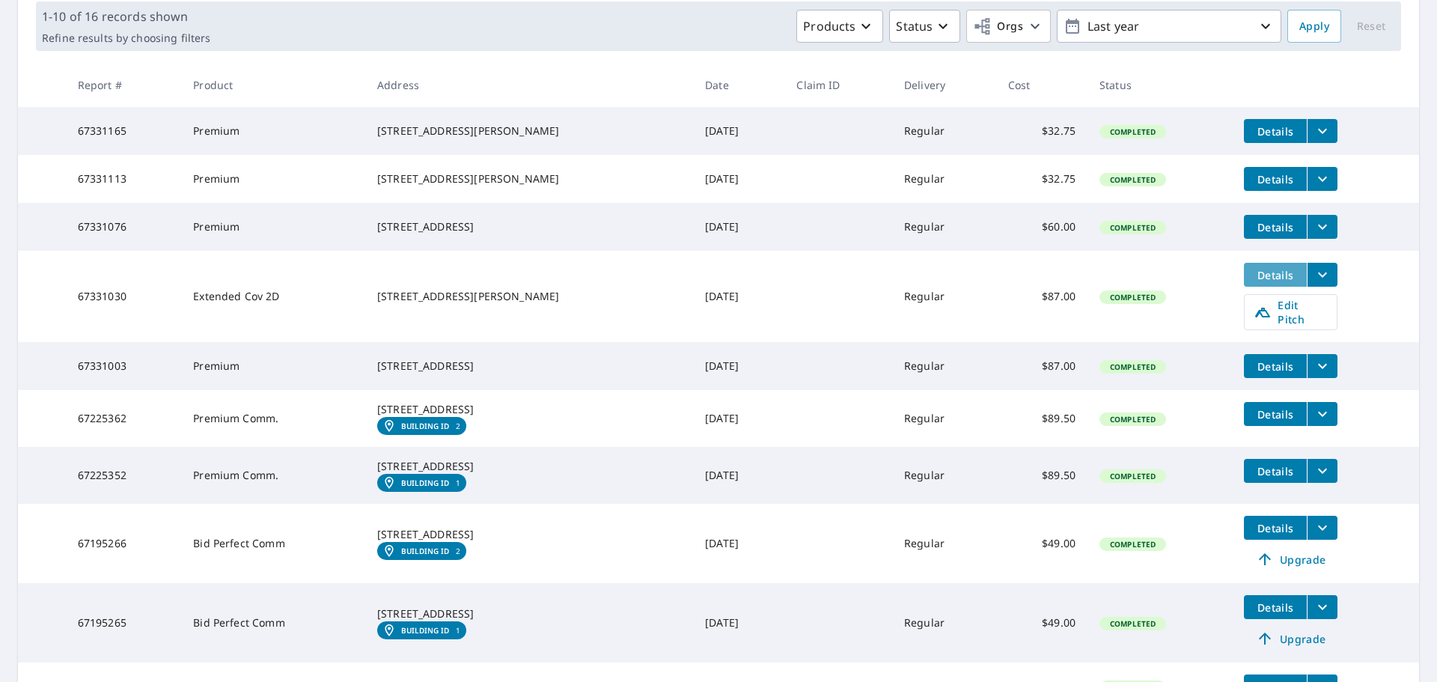
click at [1253, 282] on span "Details" at bounding box center [1275, 275] width 45 height 14
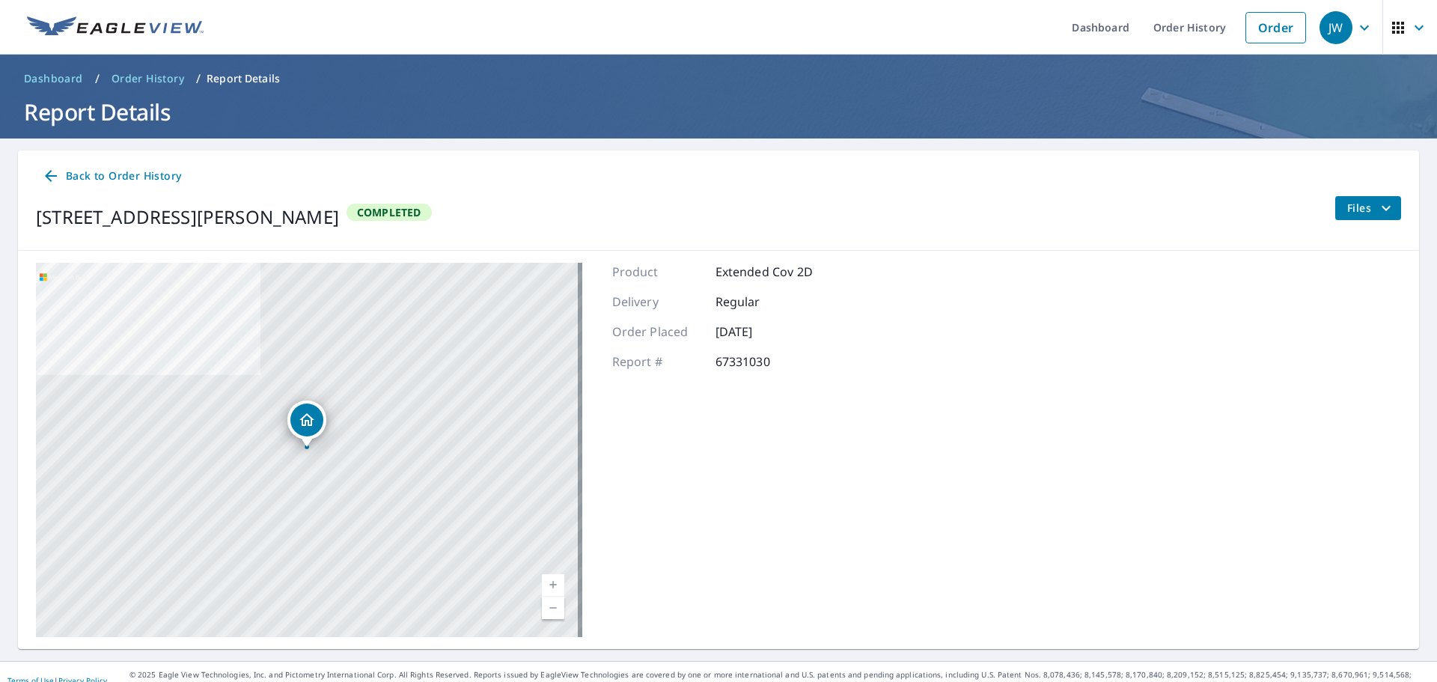
scroll to position [17, 0]
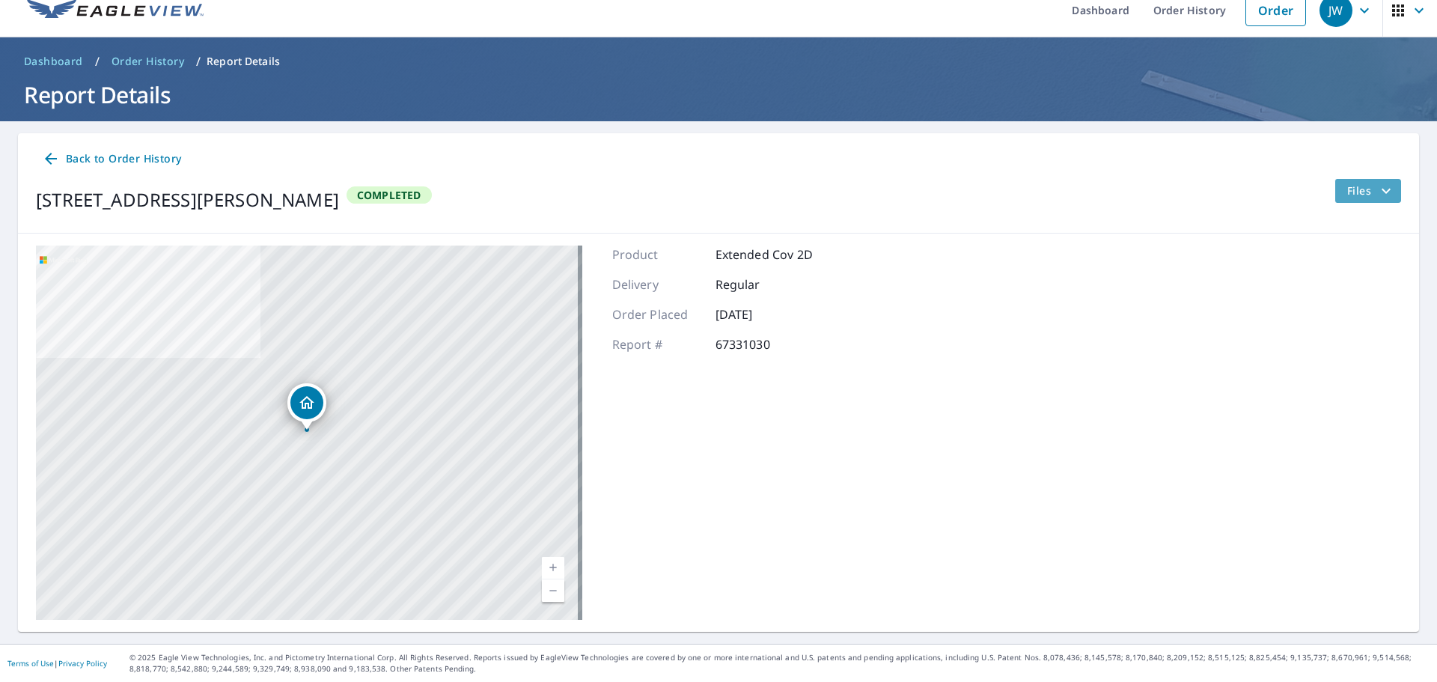
click at [1377, 187] on icon "filesDropdownBtn-67331030" at bounding box center [1386, 191] width 18 height 18
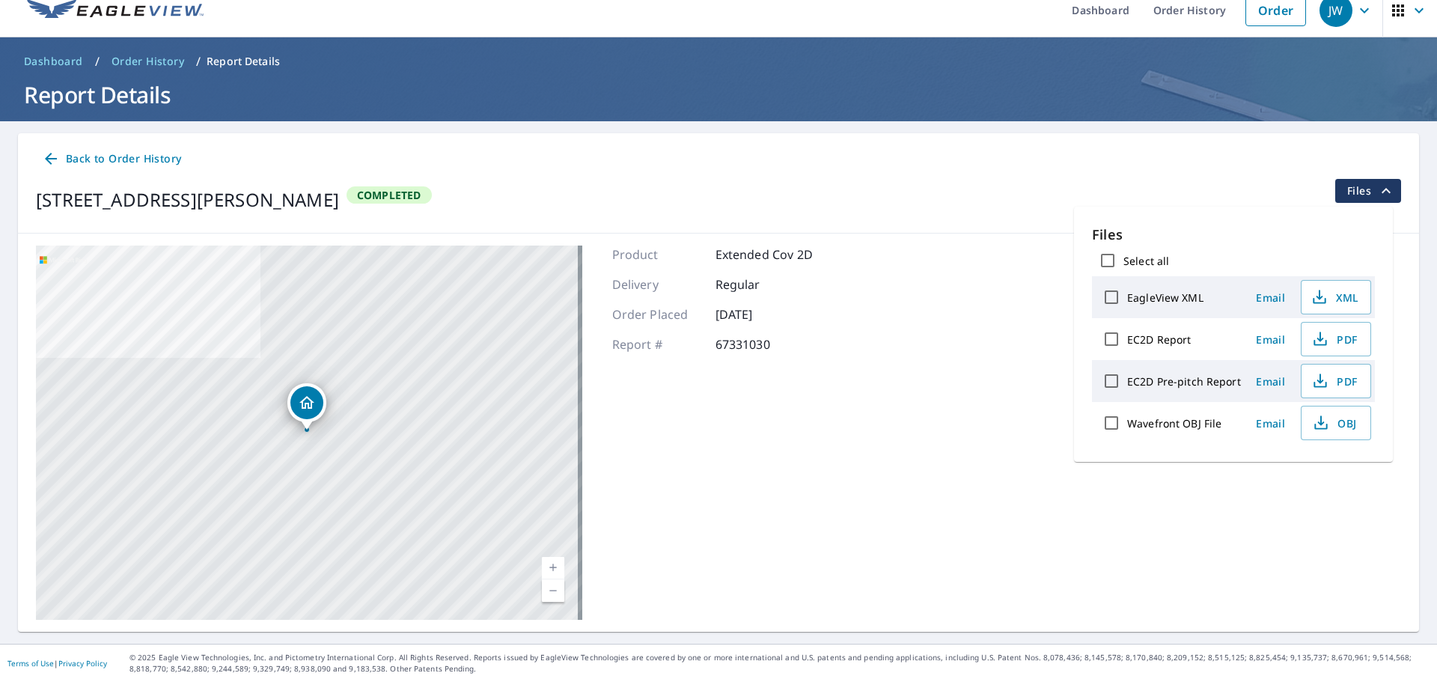
click at [1161, 338] on label "EC2D Report" at bounding box center [1159, 339] width 64 height 14
click at [1127, 338] on input "EC2D Report" at bounding box center [1111, 338] width 31 height 31
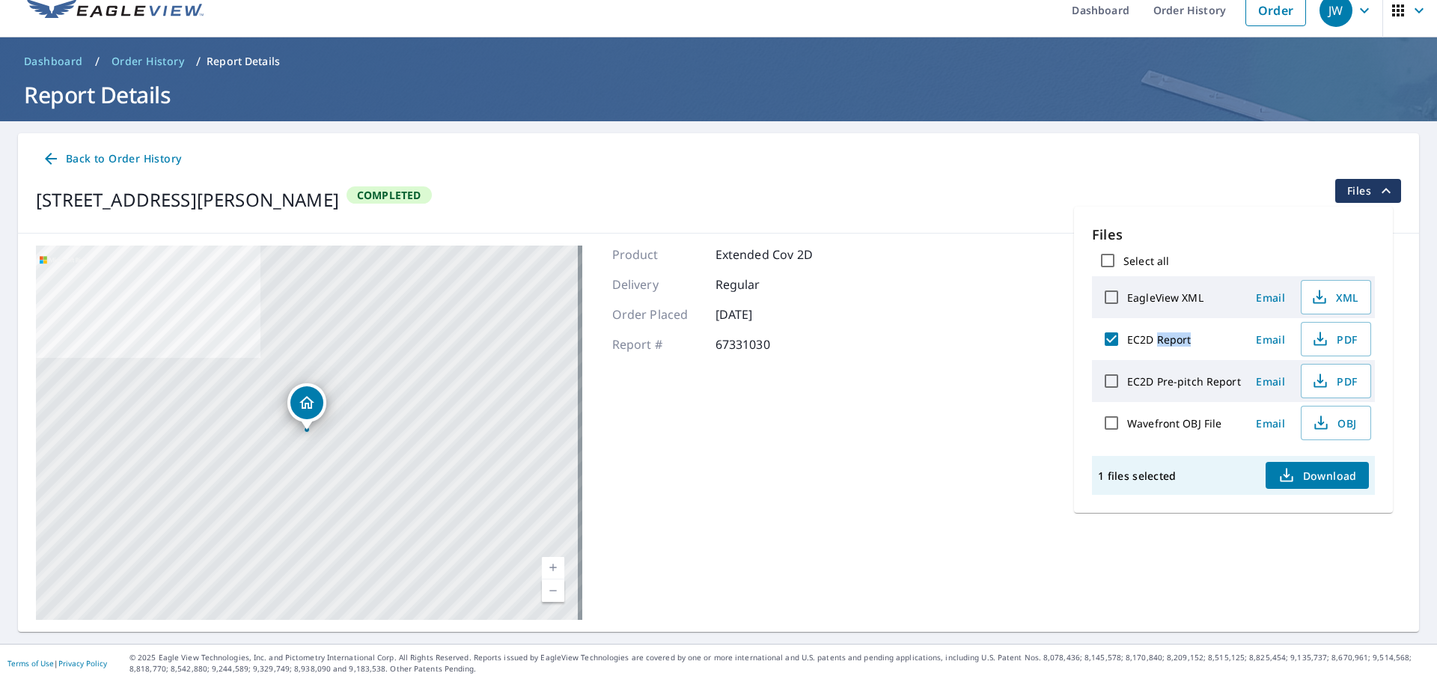
click at [1161, 338] on label "EC2D Report" at bounding box center [1159, 339] width 64 height 14
click at [1127, 338] on input "EC2D Report" at bounding box center [1111, 338] width 31 height 31
checkbox input "false"
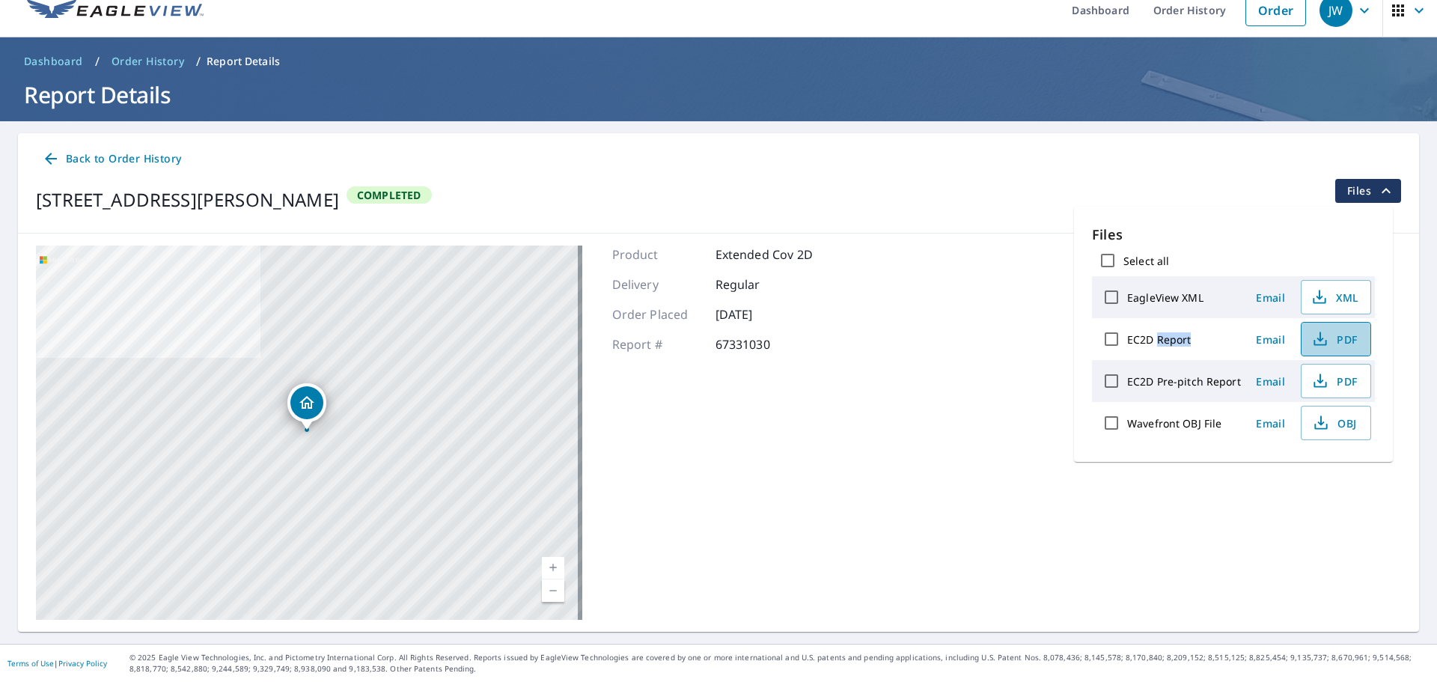
click at [1341, 338] on span "PDF" at bounding box center [1334, 339] width 48 height 18
